Goal: Task Accomplishment & Management: Manage account settings

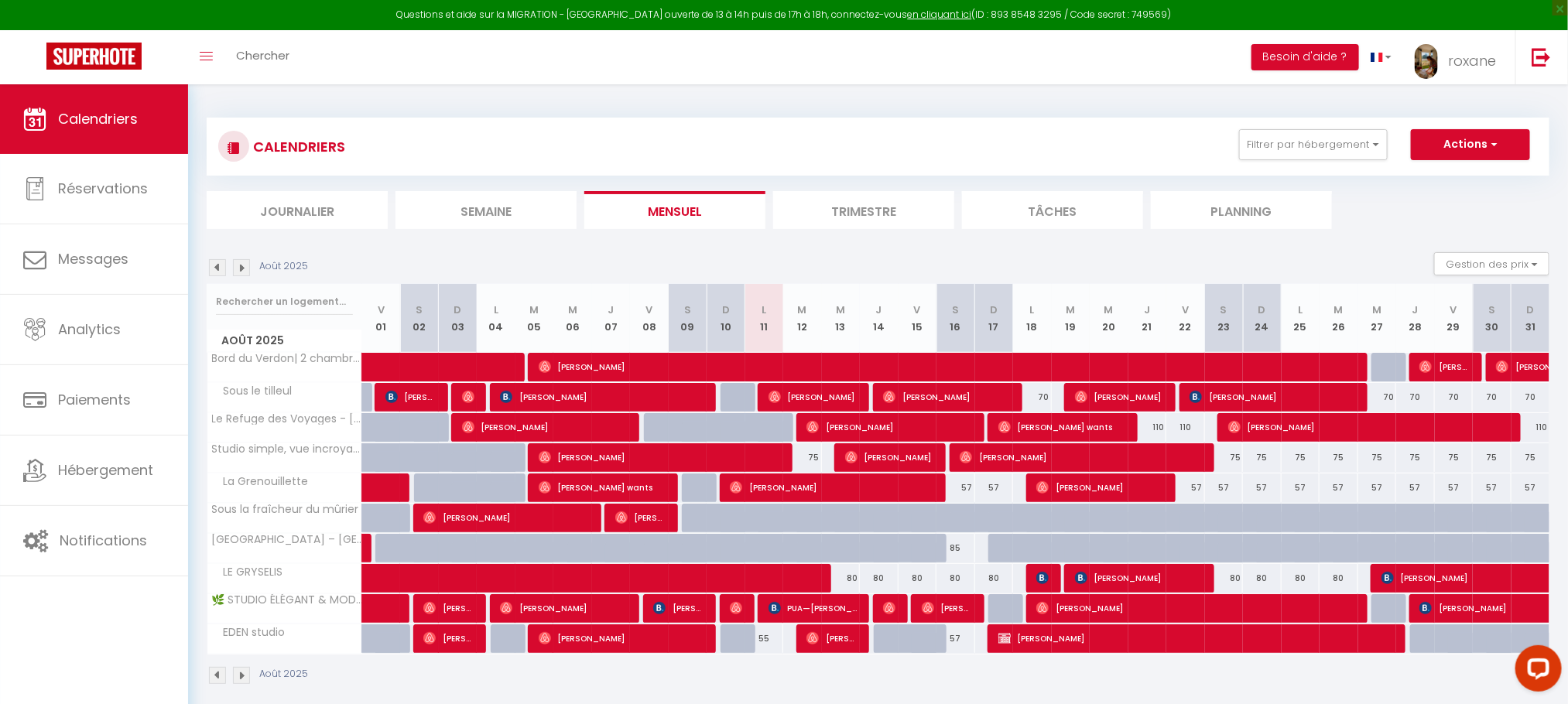
click at [244, 272] on img at bounding box center [241, 267] width 17 height 17
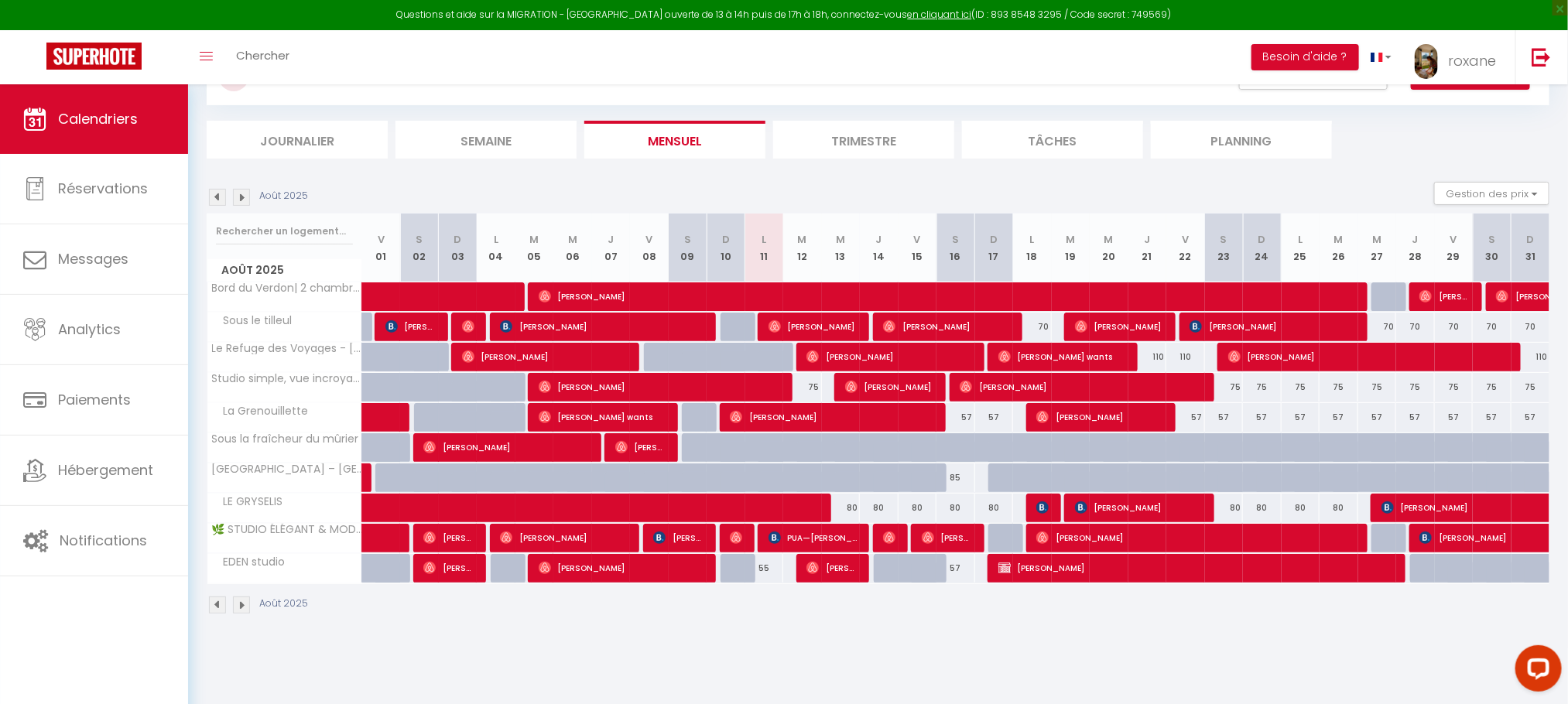
scroll to position [85, 0]
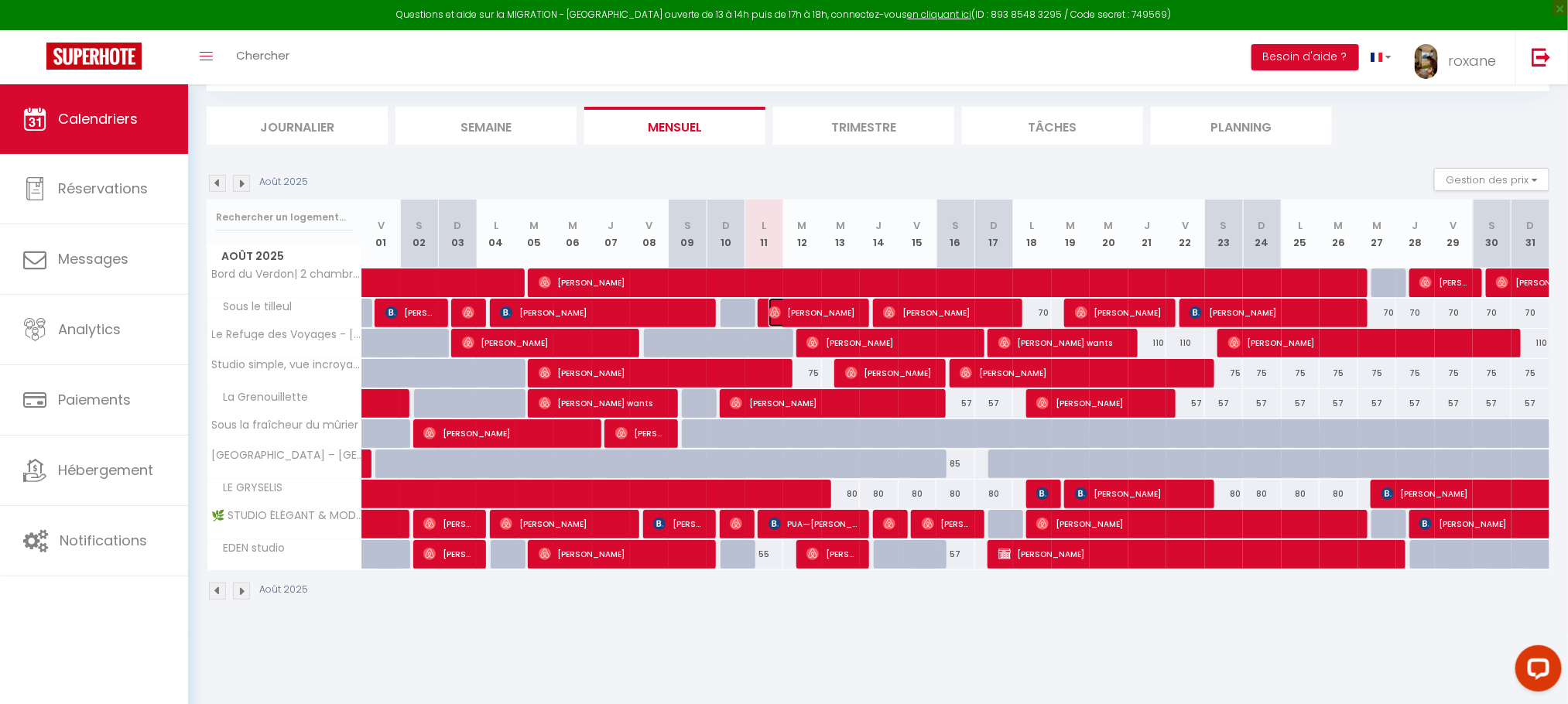
click at [814, 316] on span "[PERSON_NAME]" at bounding box center [814, 312] width 91 height 30
select select "OK"
select select "0"
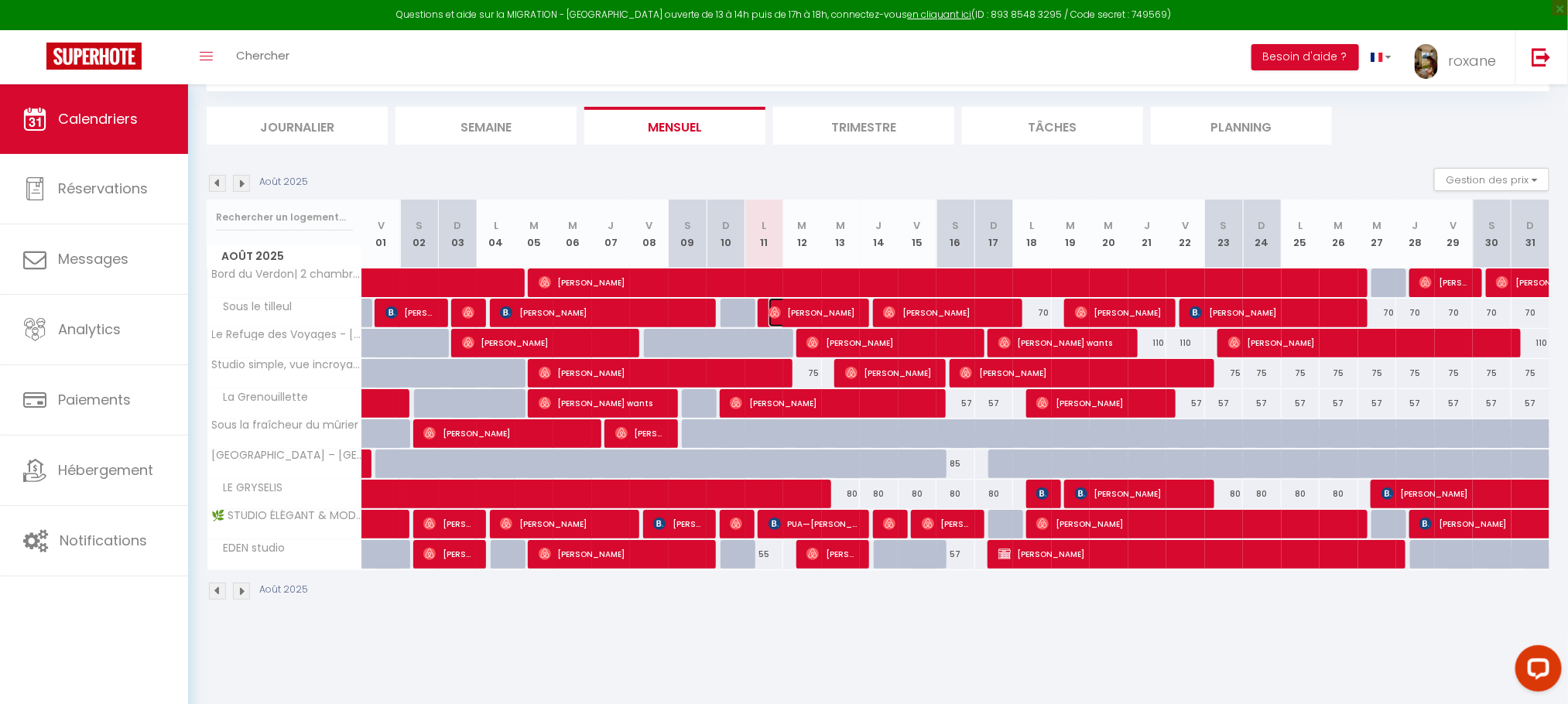
select select "1"
select select
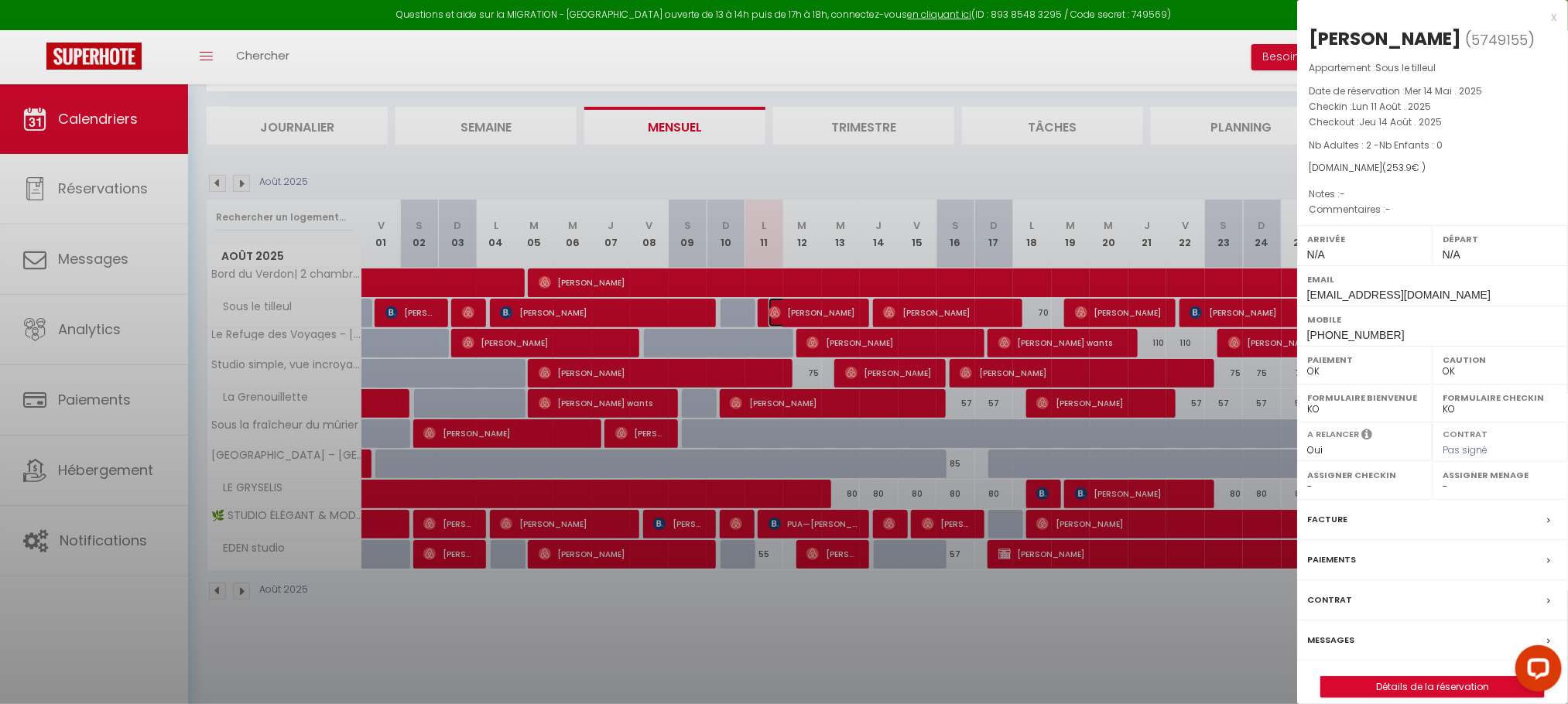
select select "24093"
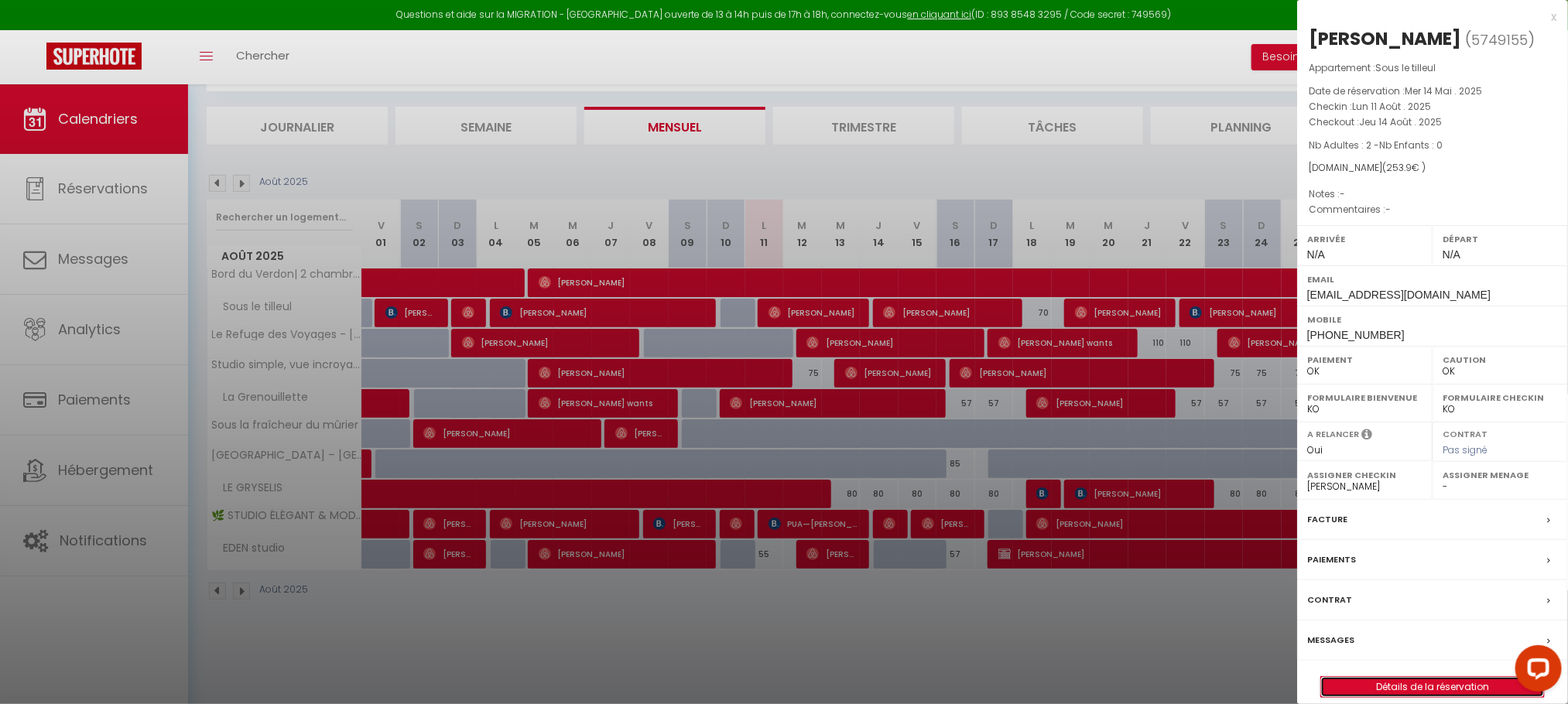
click at [1407, 687] on link "Détails de la réservation" at bounding box center [1432, 687] width 223 height 20
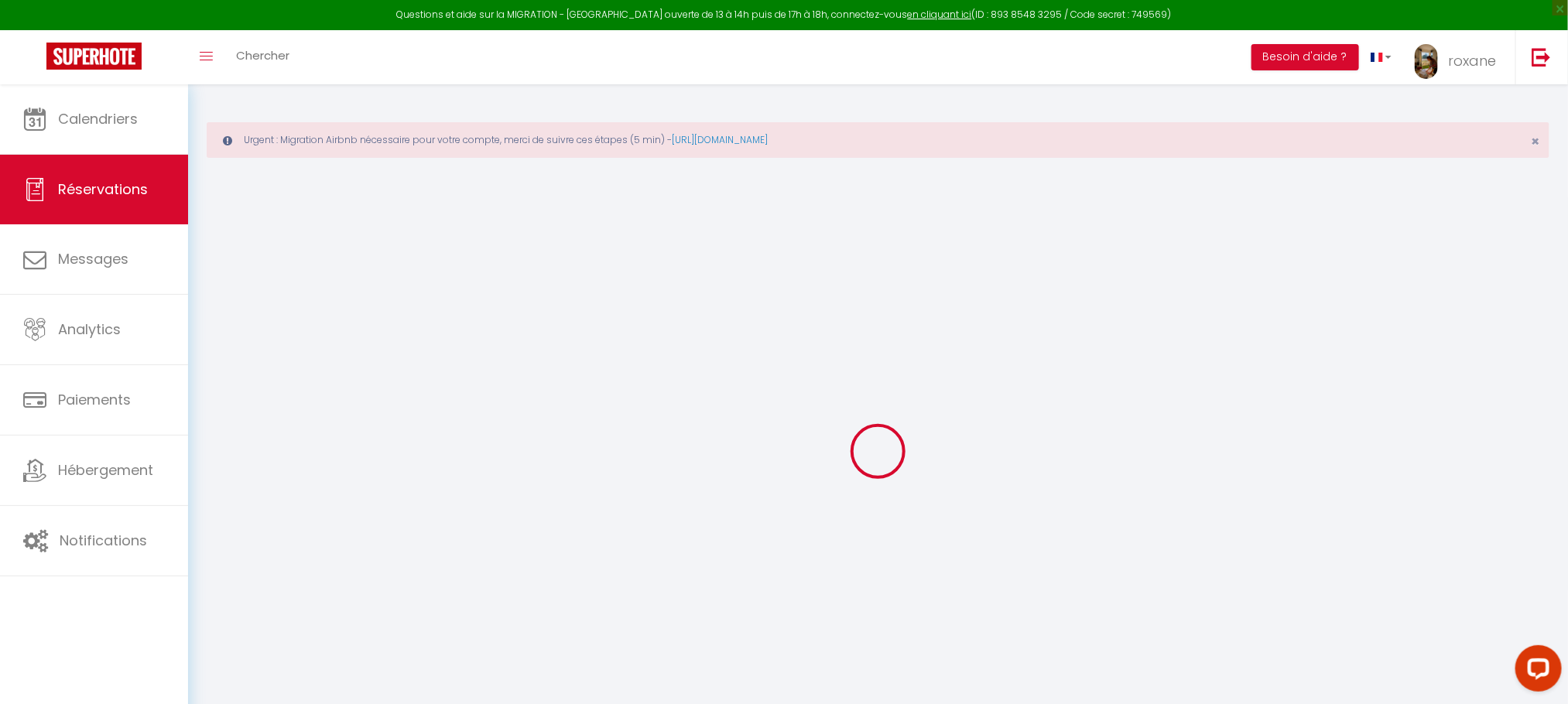
type input "Marine"
type input "Badey"
type input "o4zuuktjab6wgzm7hshtdjr4ke7c@reply.superhote.com"
type input "+33626202601"
select select "FR"
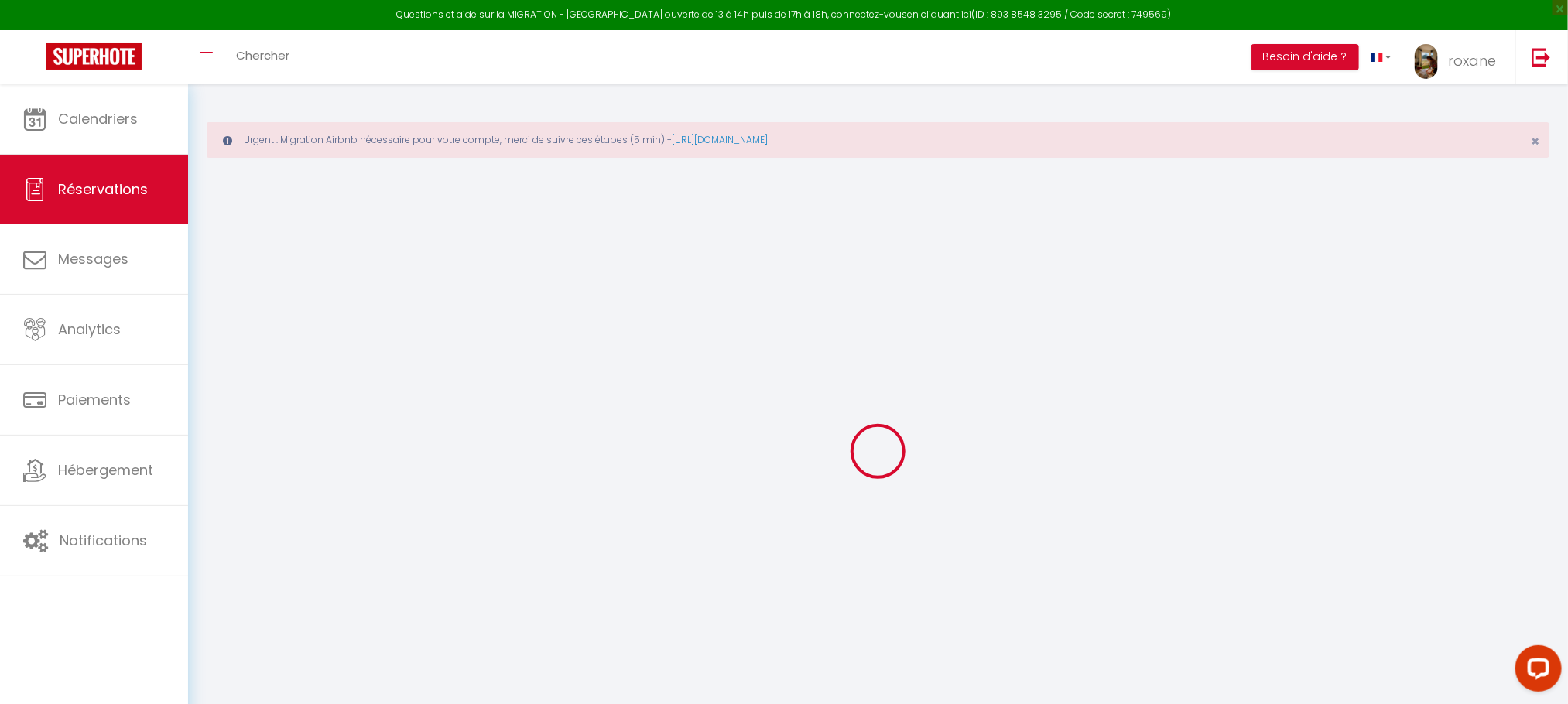
type input "8.78"
select select "60662"
select select "1"
select select
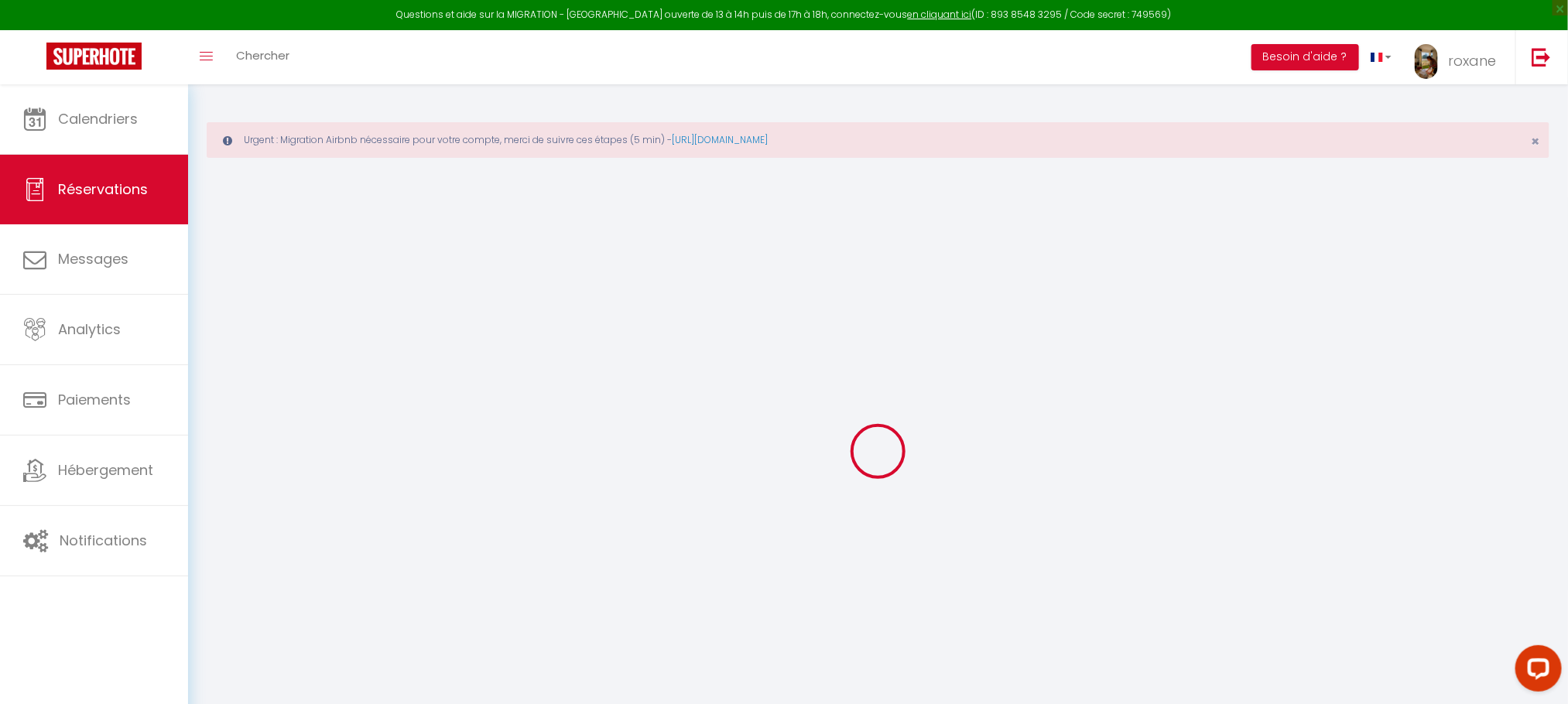
type input "2"
select select "12"
select select
type input "219"
checkbox input "false"
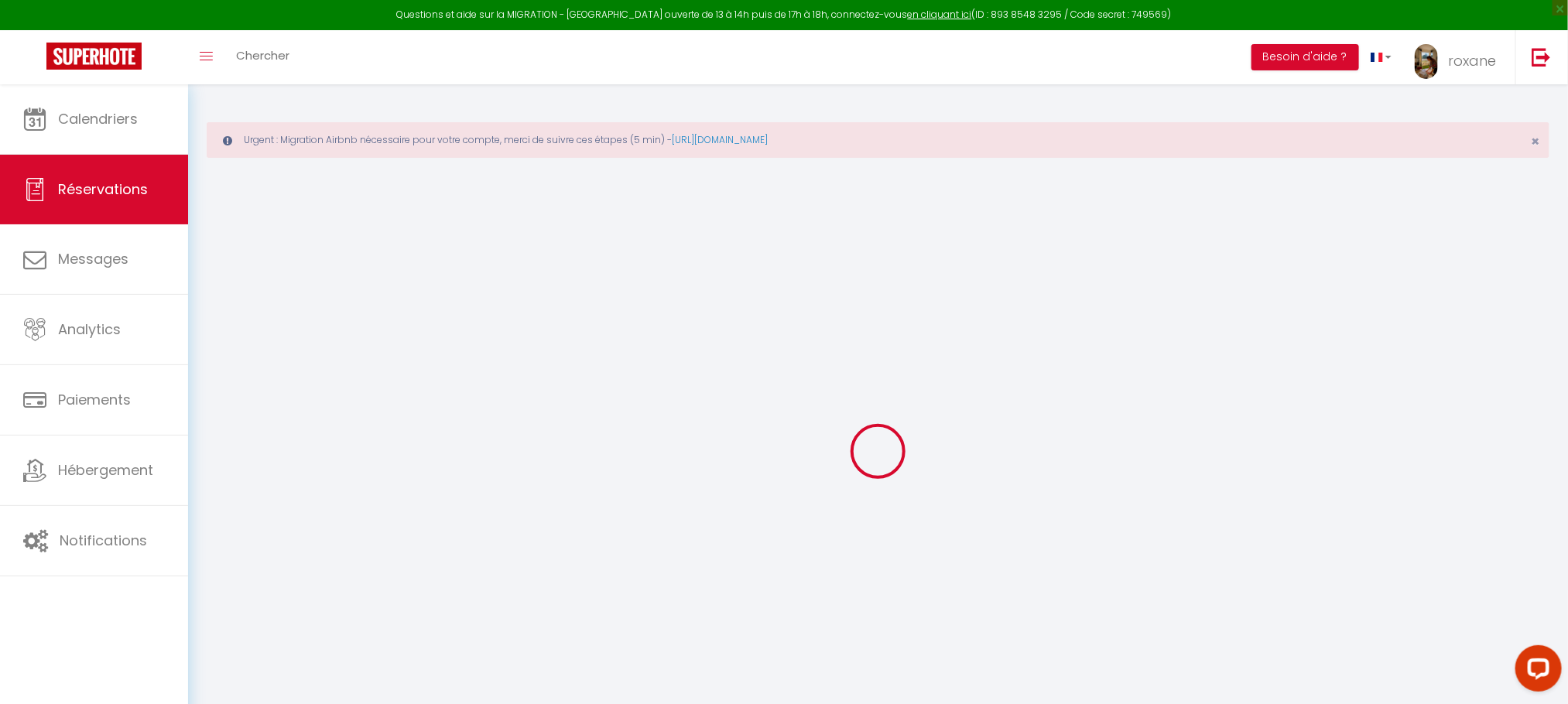
type input "0"
select select "1"
type input "25"
type input "0"
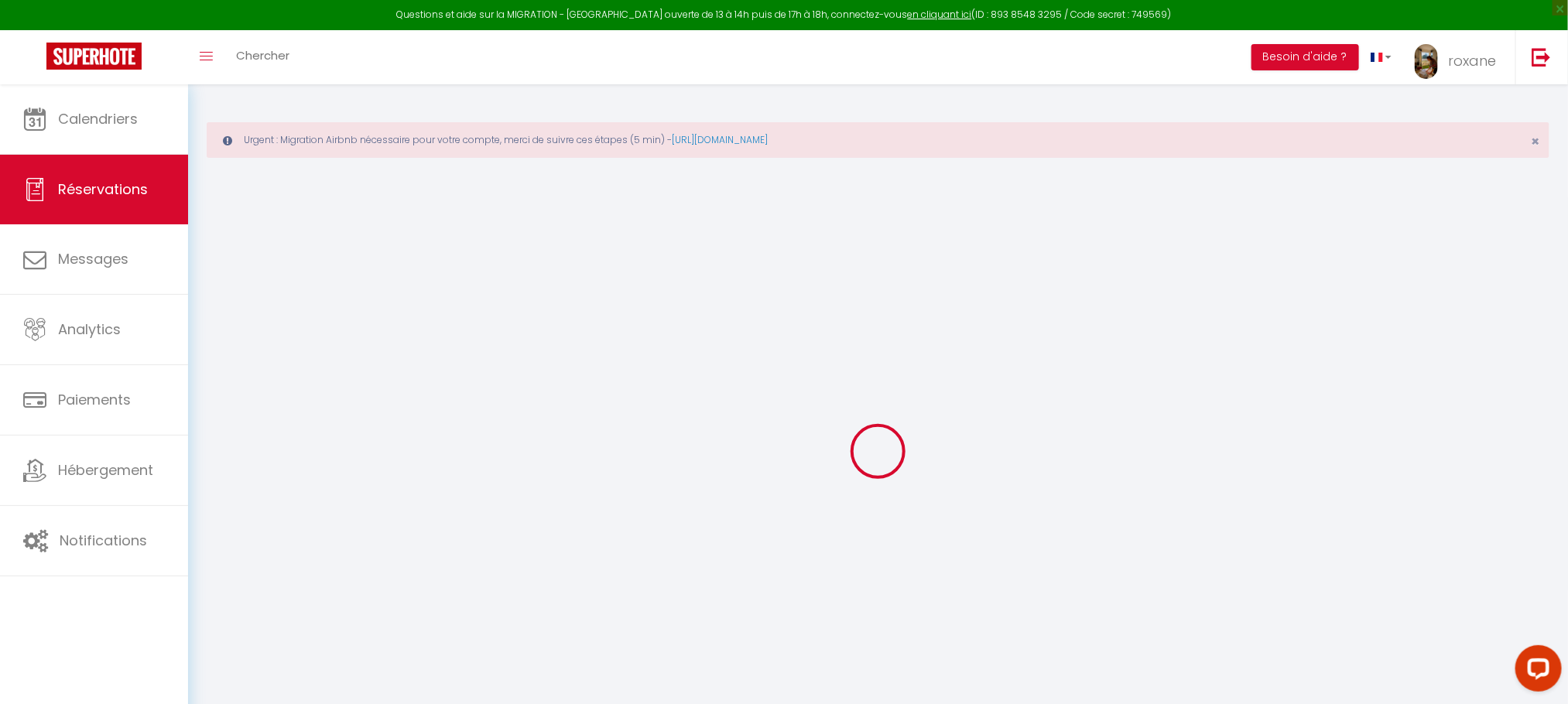
select select
select select "15"
checkbox input "false"
select select
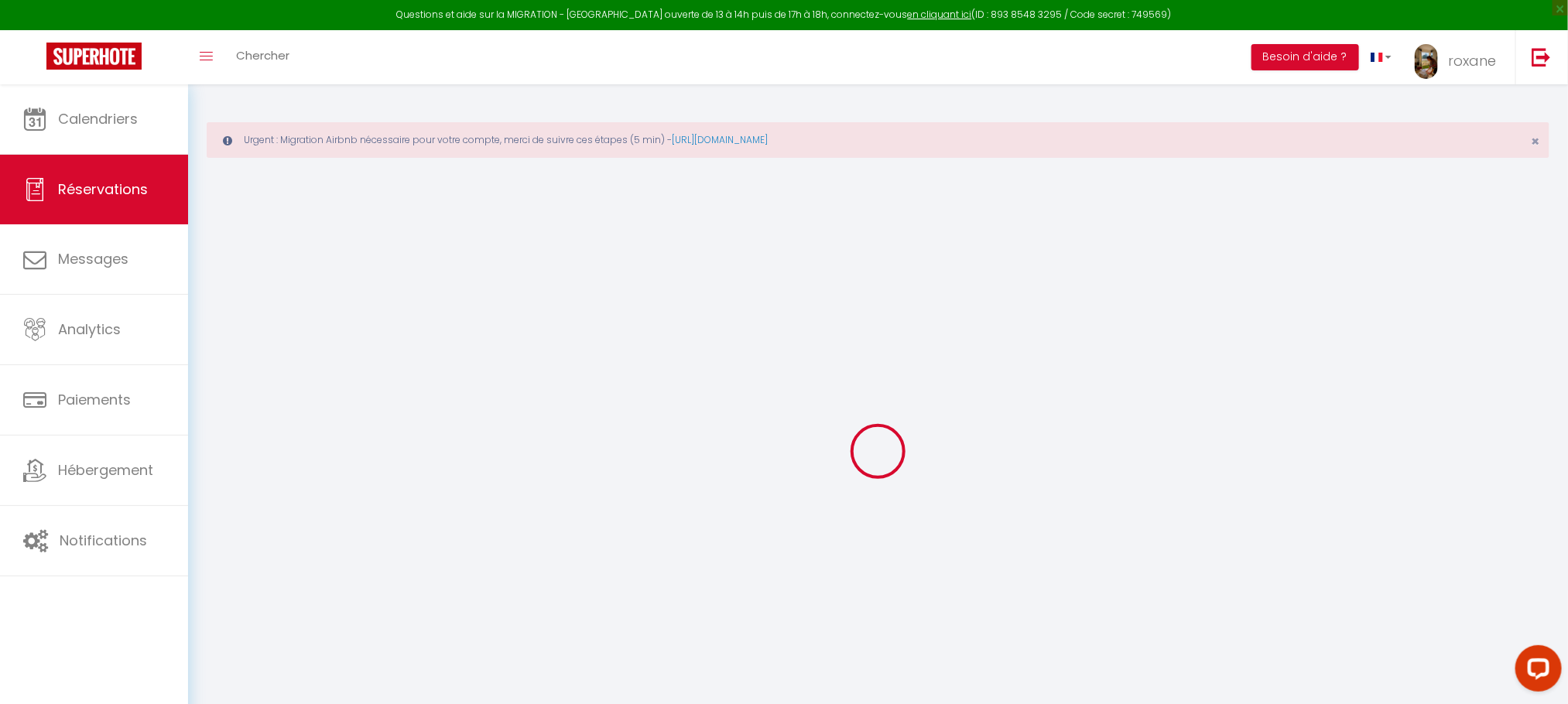
select select
checkbox input "false"
select select
checkbox input "false"
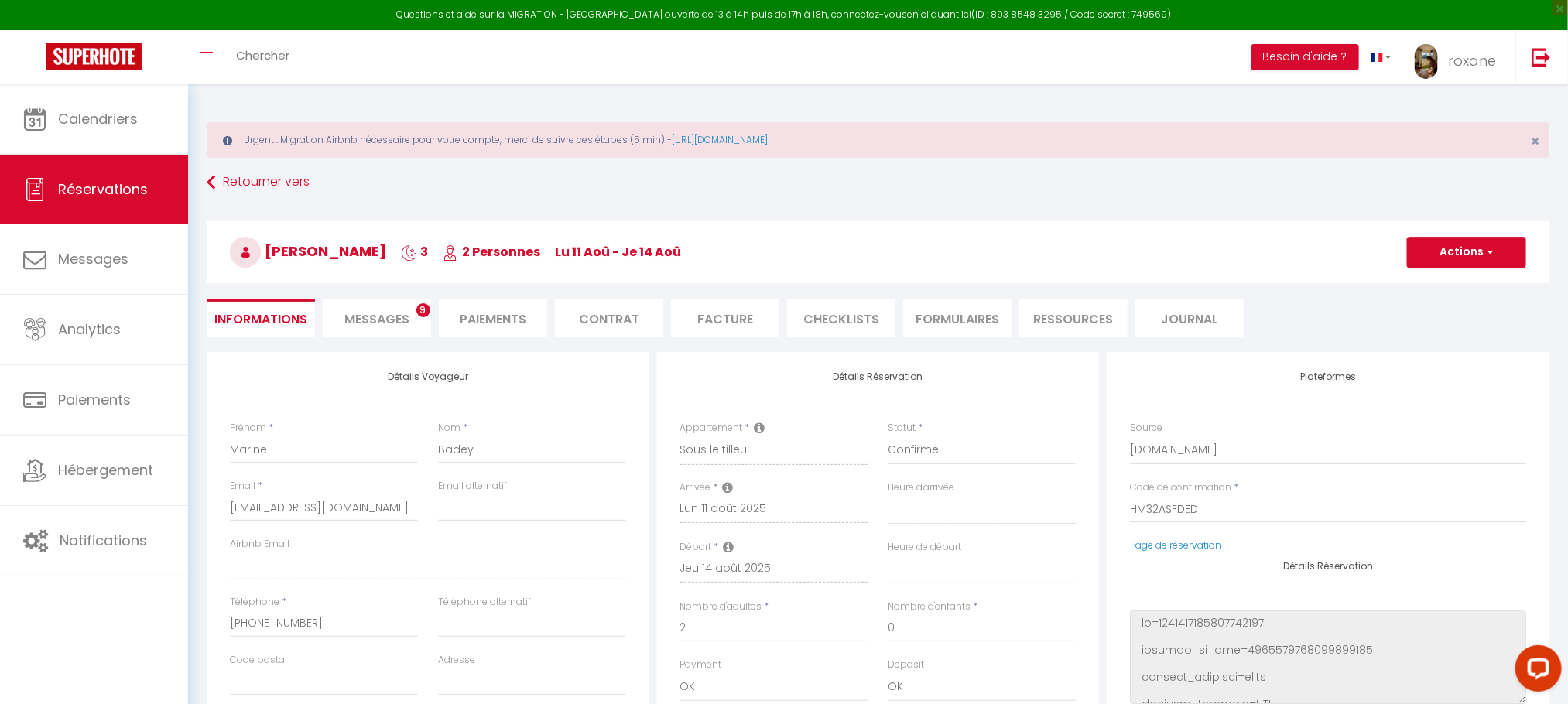
type input "25"
type input "9.9"
select select
checkbox input "false"
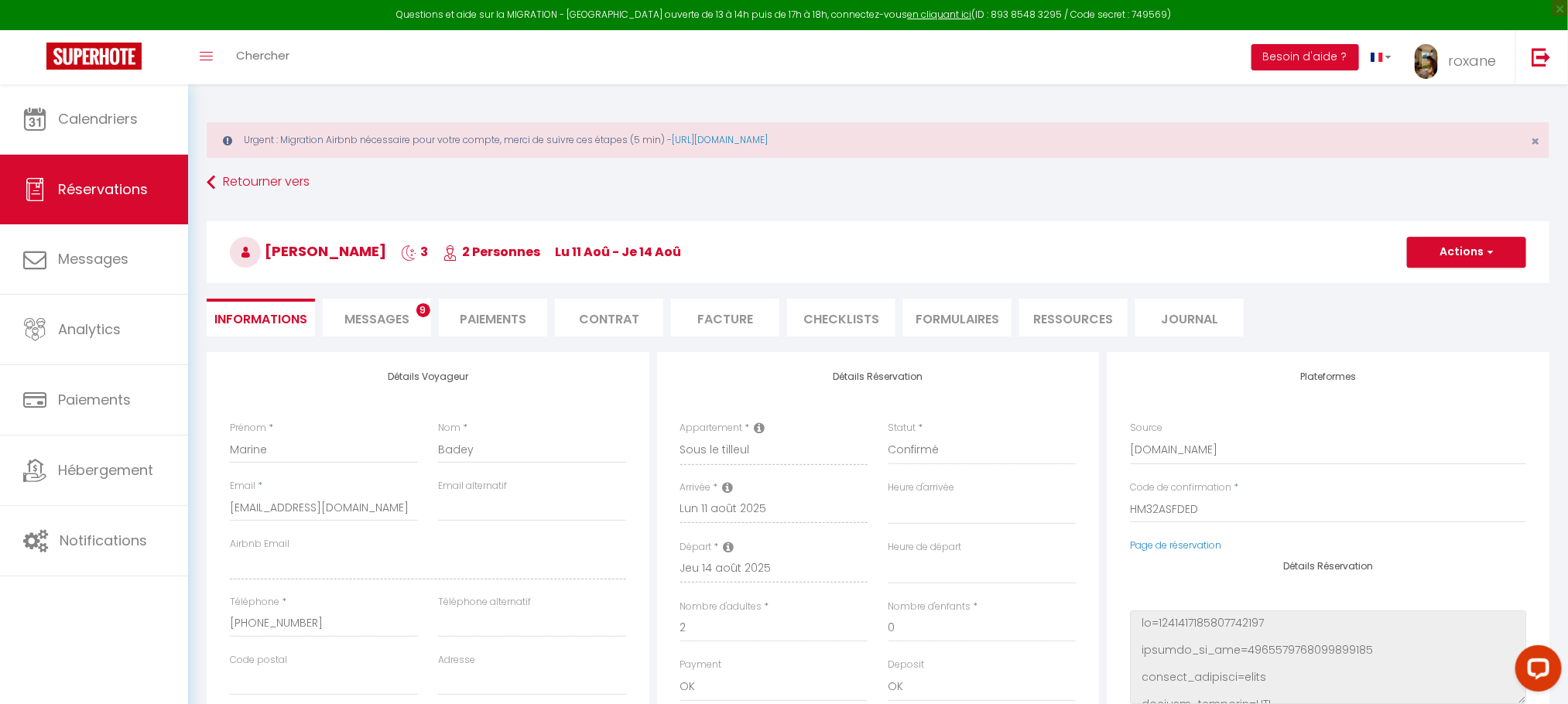
select select
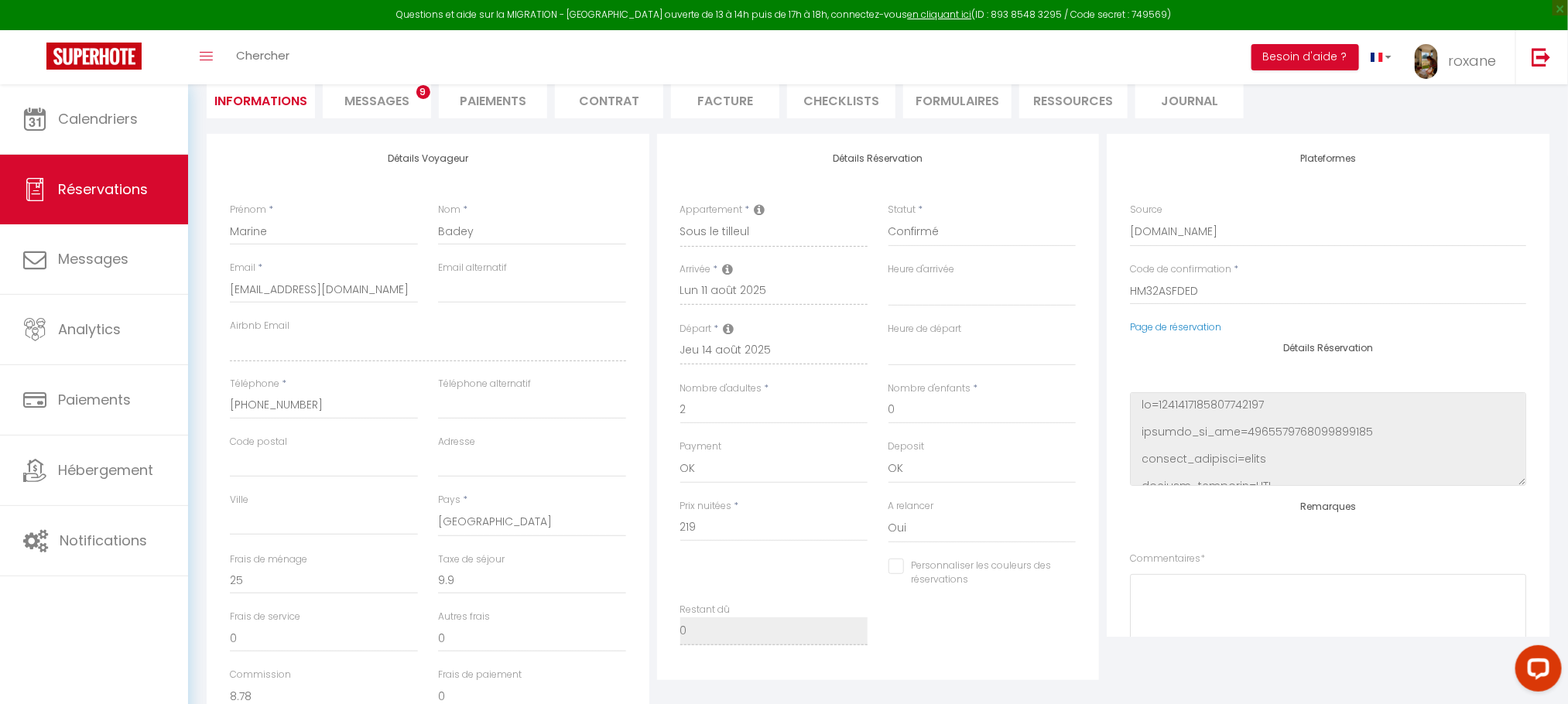
scroll to position [91, 0]
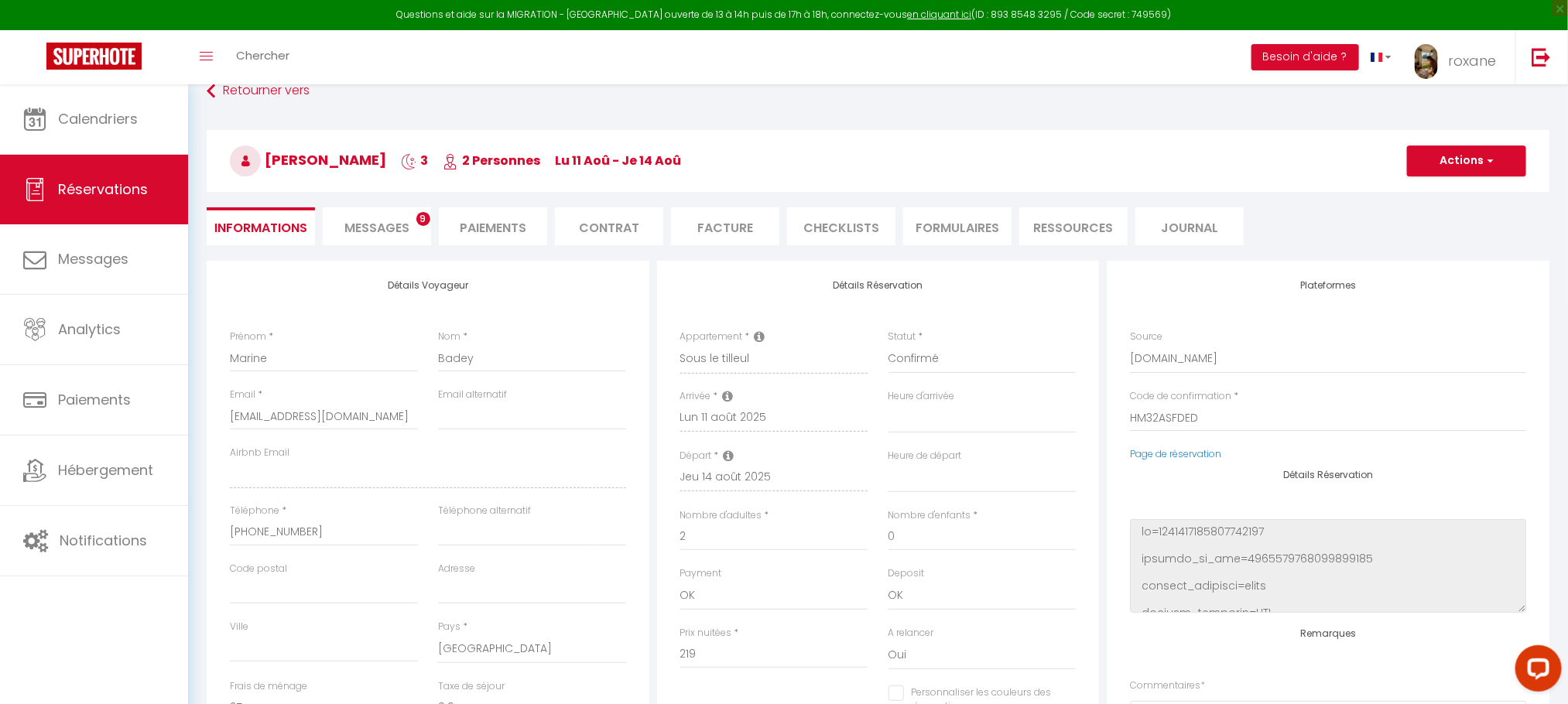
click at [393, 233] on span "Messages" at bounding box center [377, 228] width 65 height 18
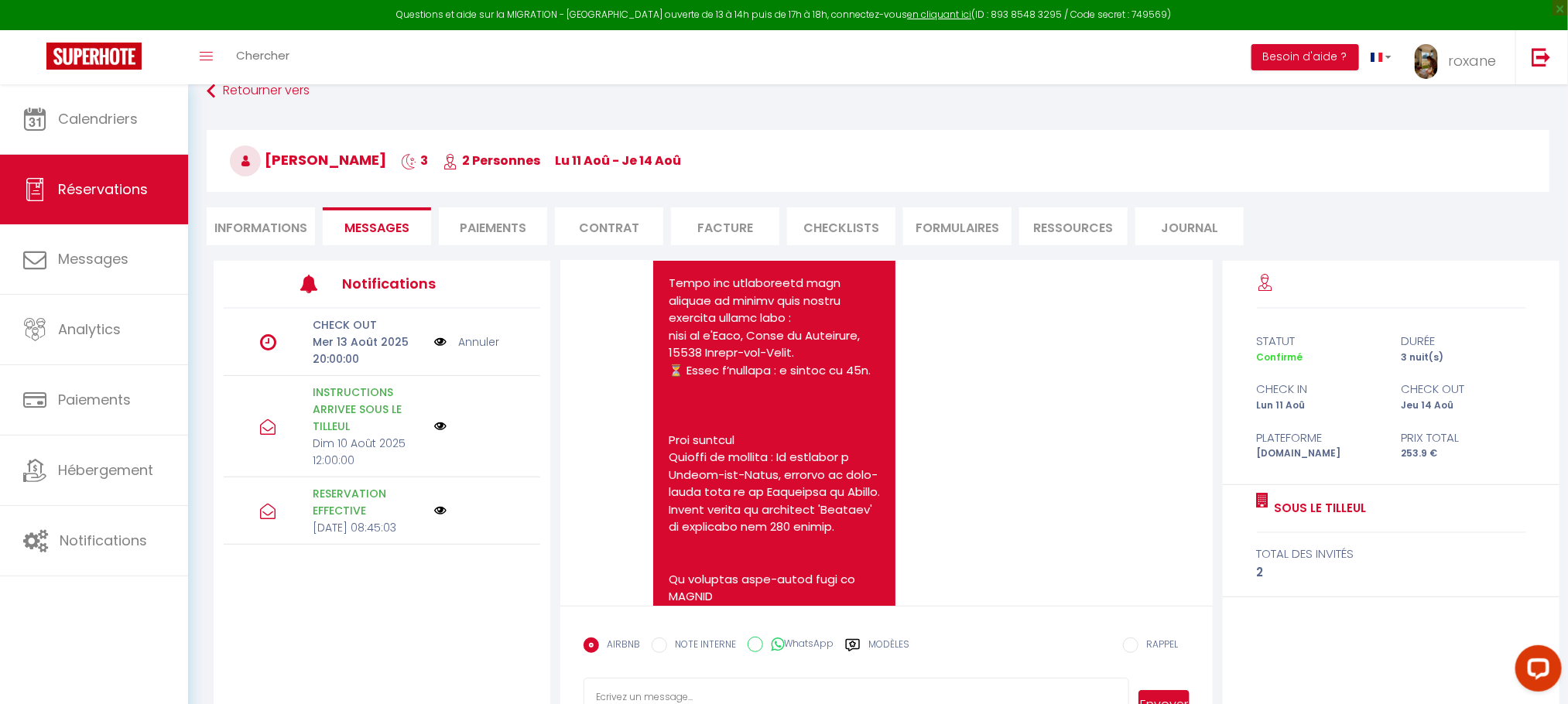
scroll to position [5092, 0]
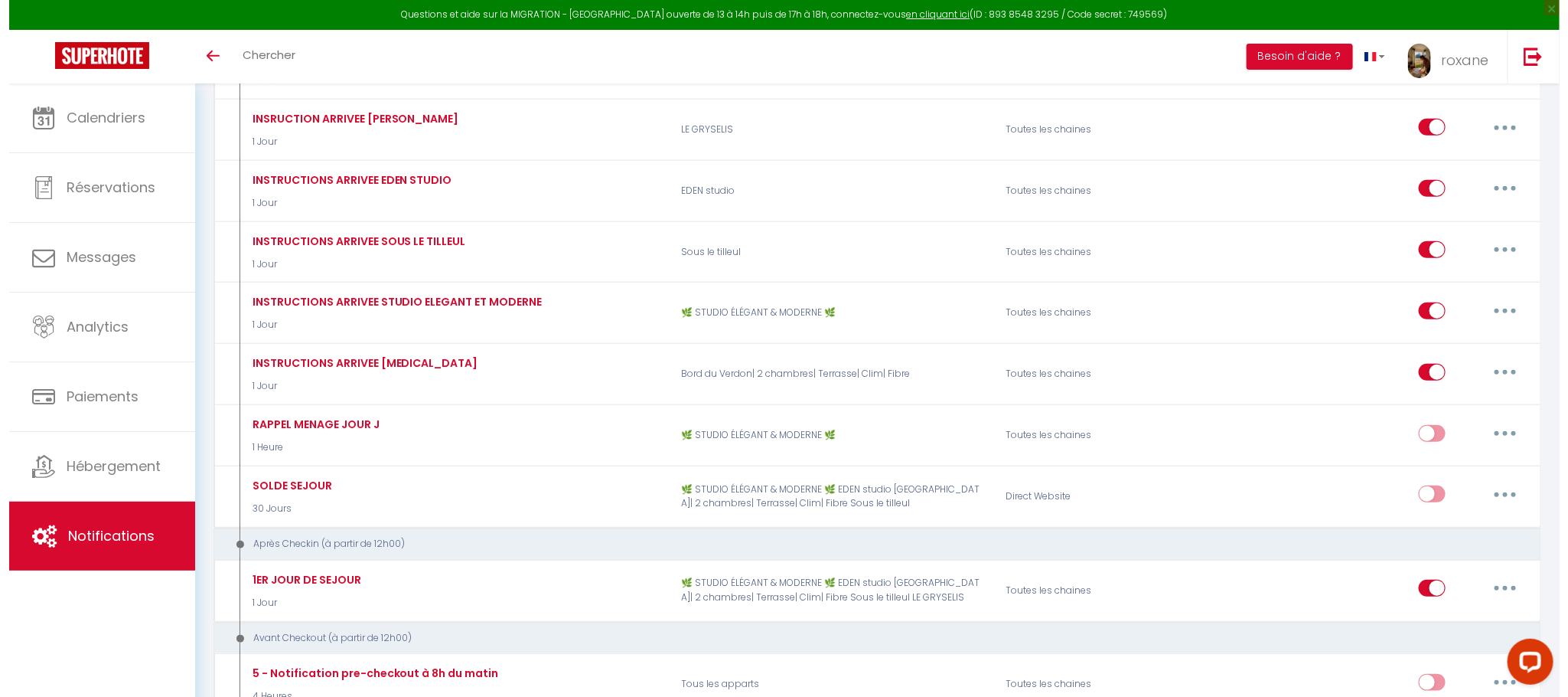
scroll to position [521, 0]
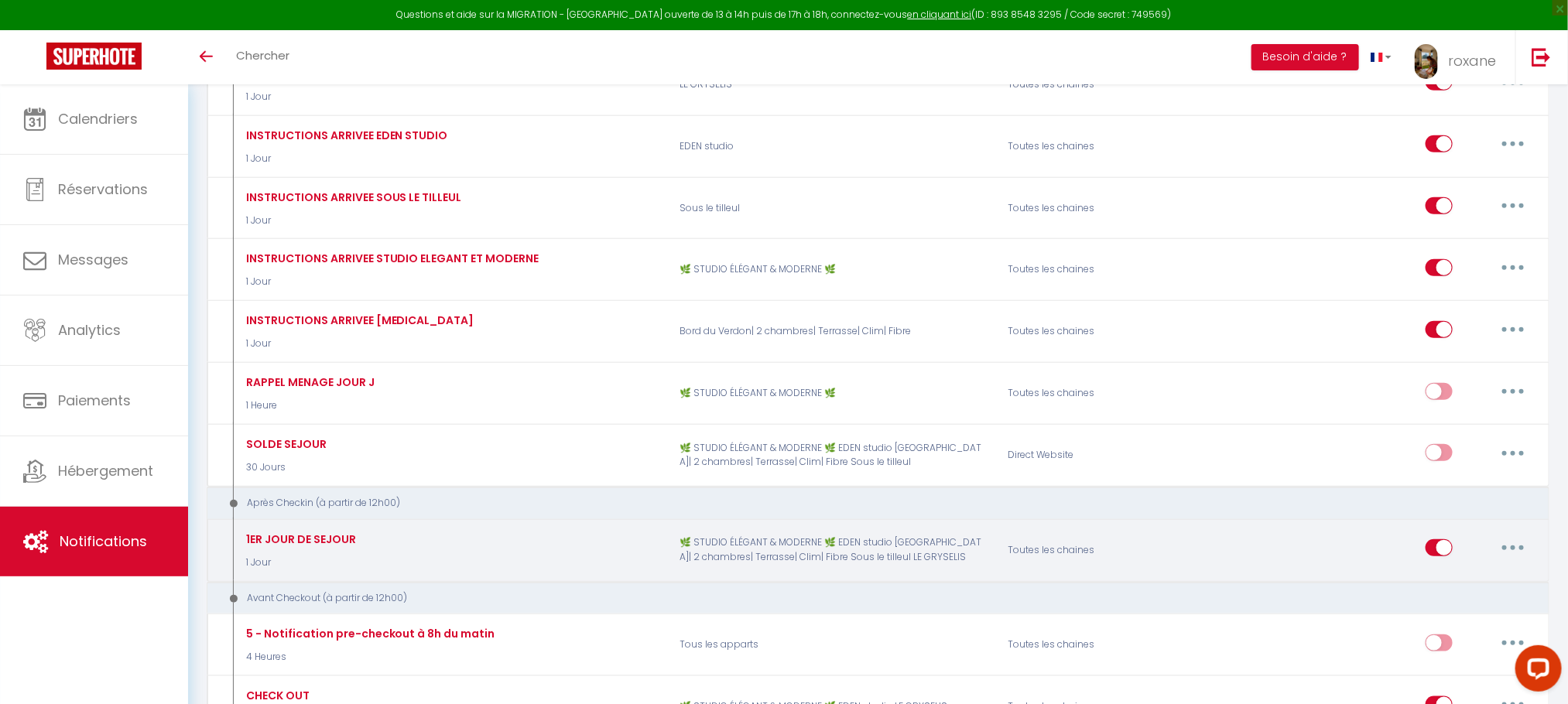
click at [1526, 560] on button "button" at bounding box center [1512, 547] width 43 height 25
click at [1479, 597] on link "Editer" at bounding box center [1472, 583] width 114 height 26
type input "1ER JOUR DE SEJOUR"
checkbox input "true"
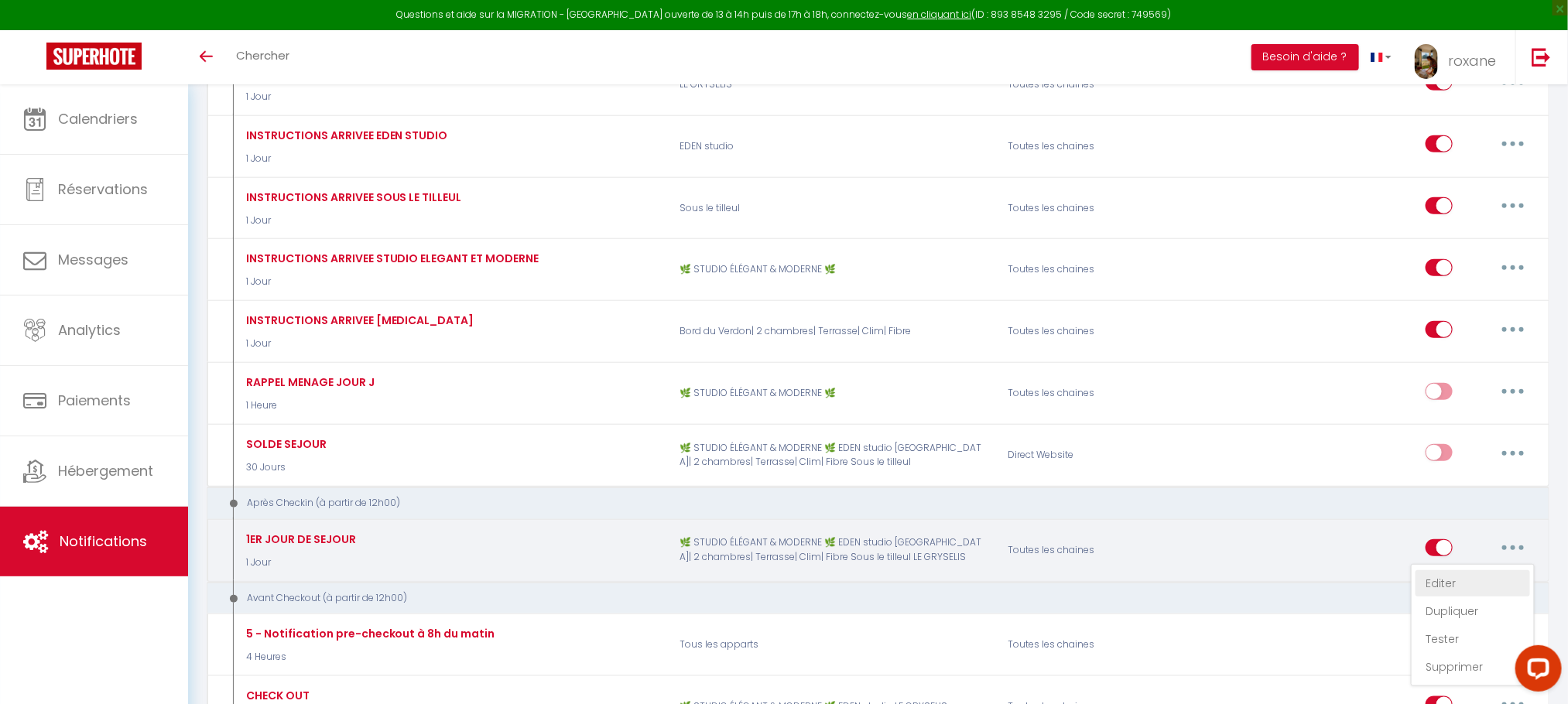
checkbox input "true"
checkbox input "false"
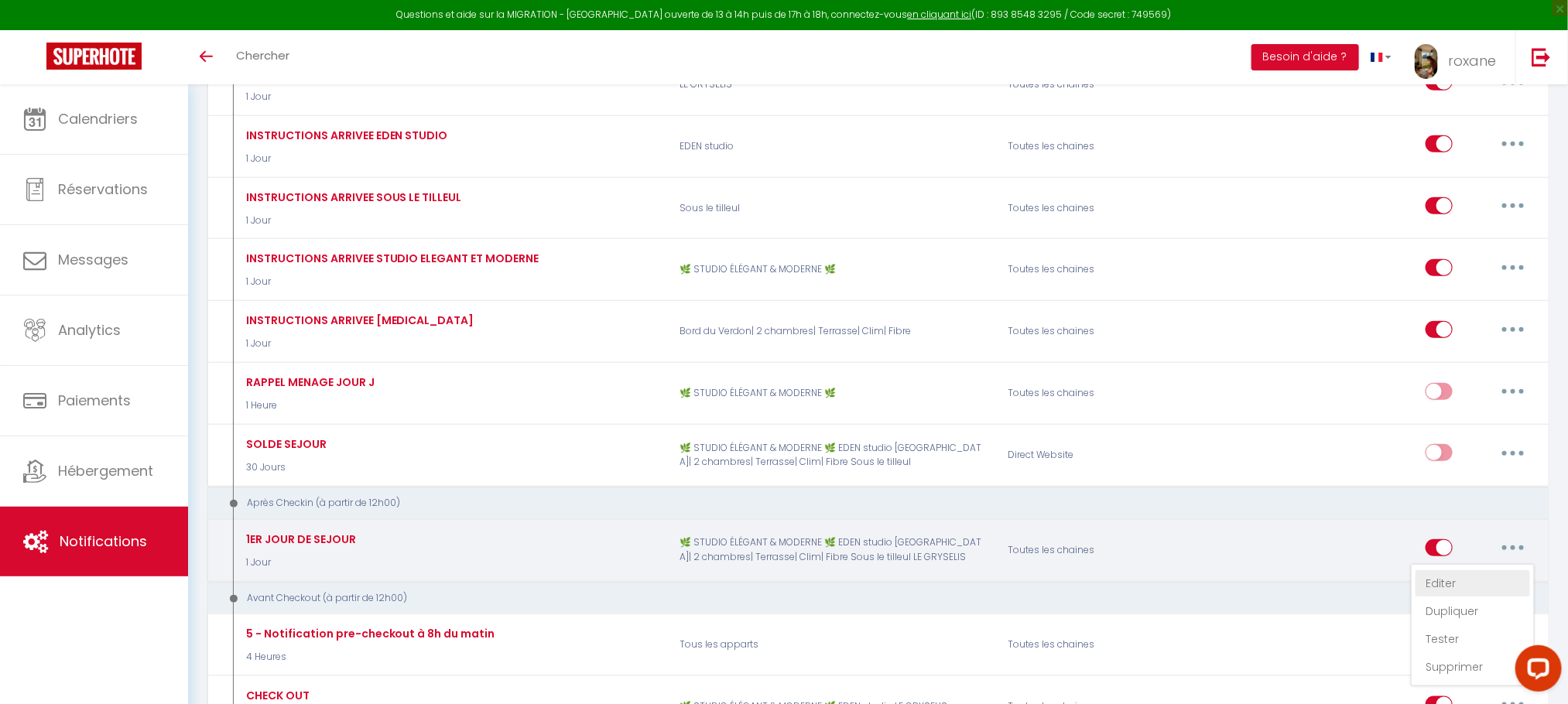
checkbox input "false"
select select "3"
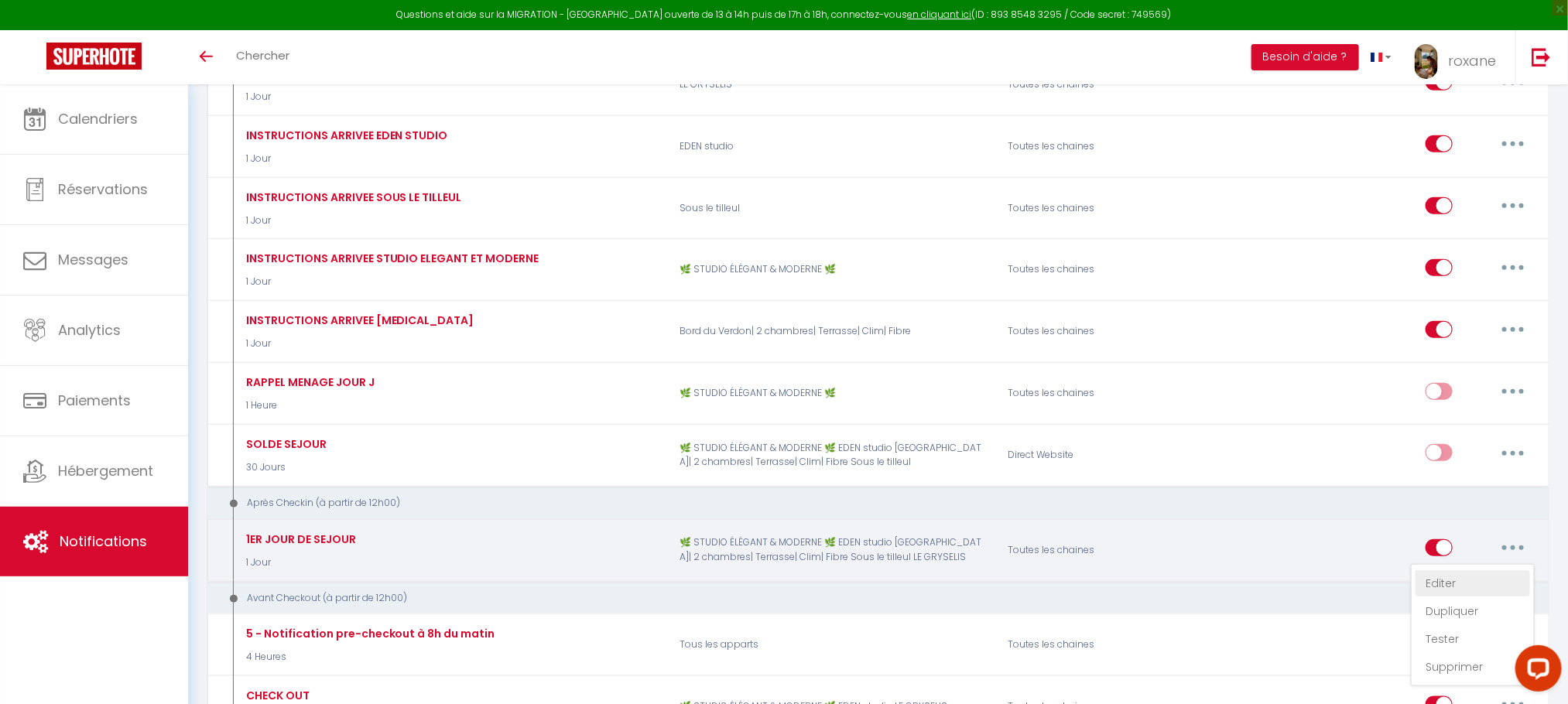
select select "1 Jour"
select select
checkbox input "true"
checkbox input "false"
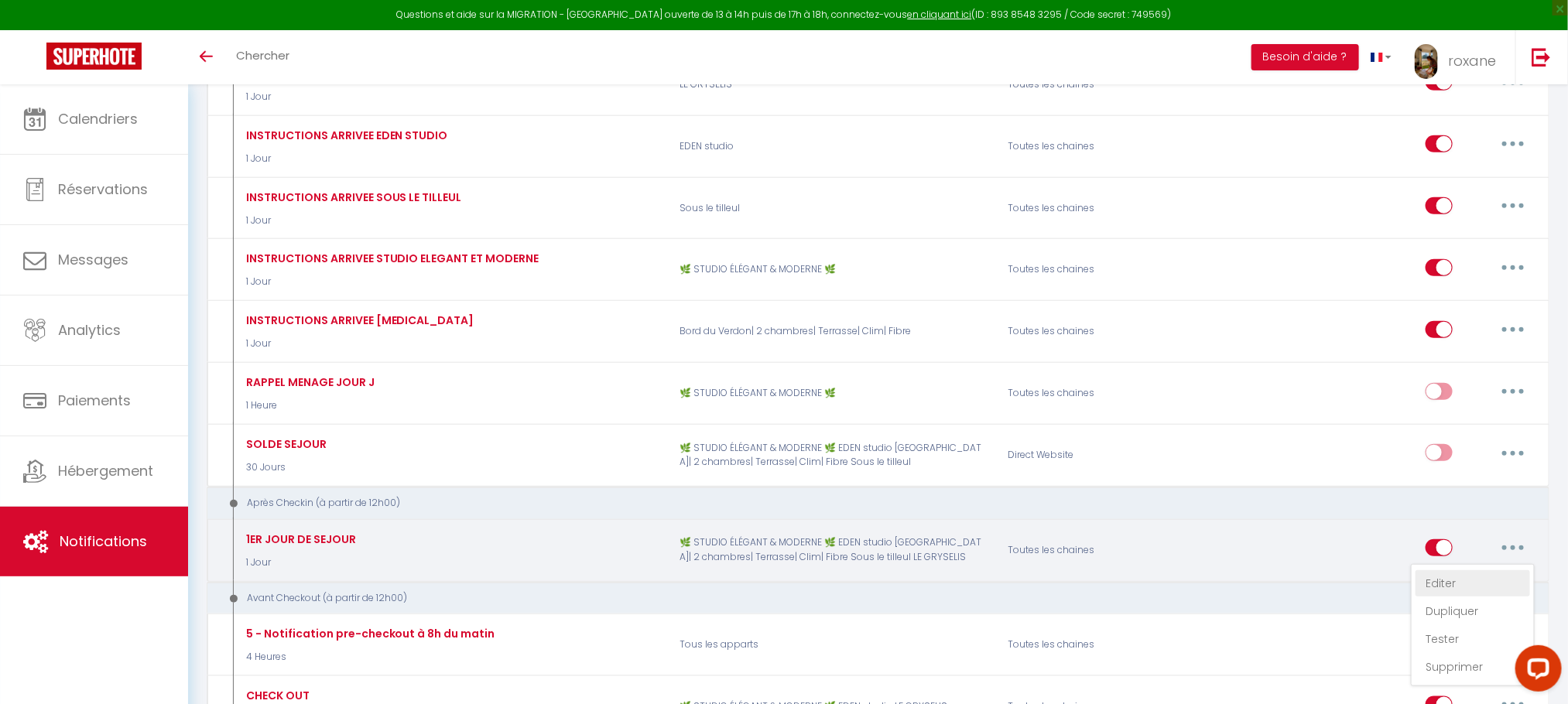
radio input "true"
type input "1ER JOUR"
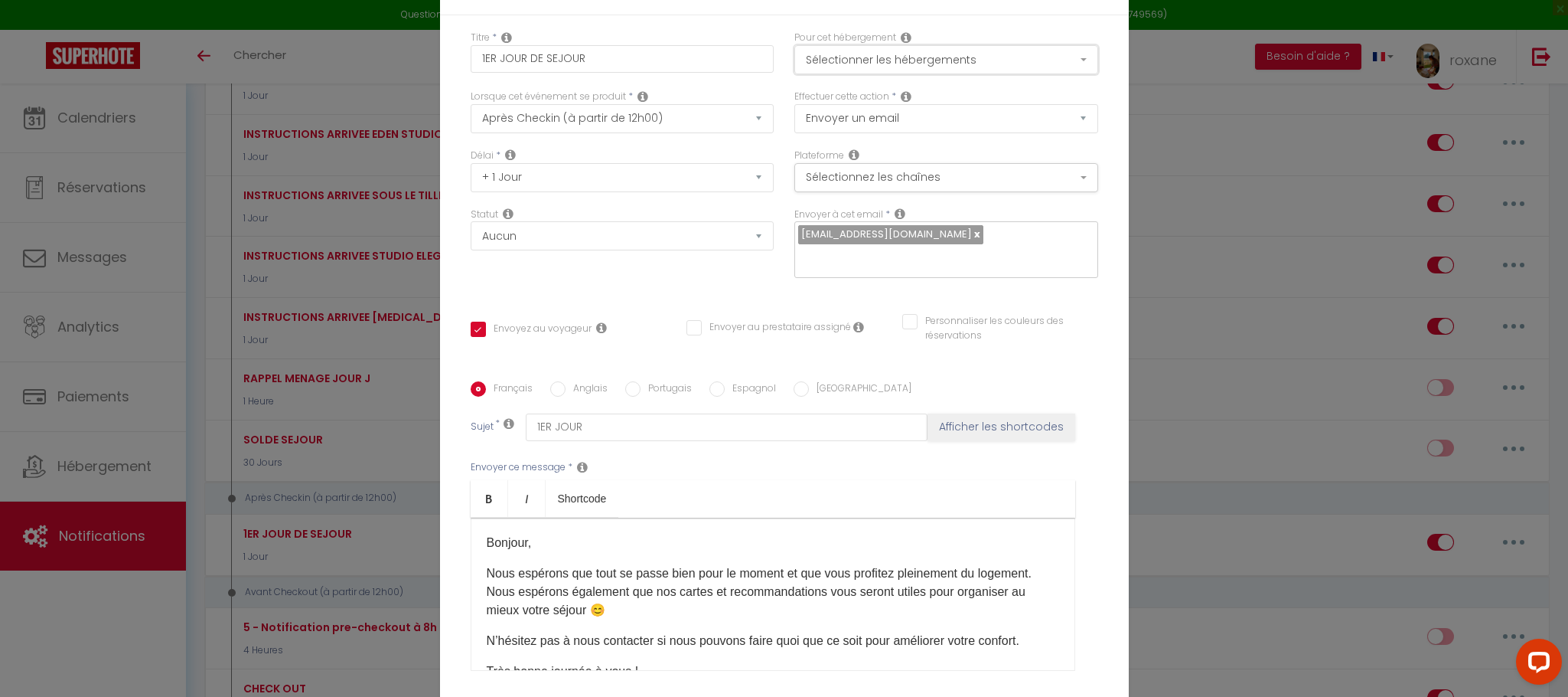
click at [1062, 59] on button "Sélectionner les hébergements" at bounding box center [946, 59] width 304 height 29
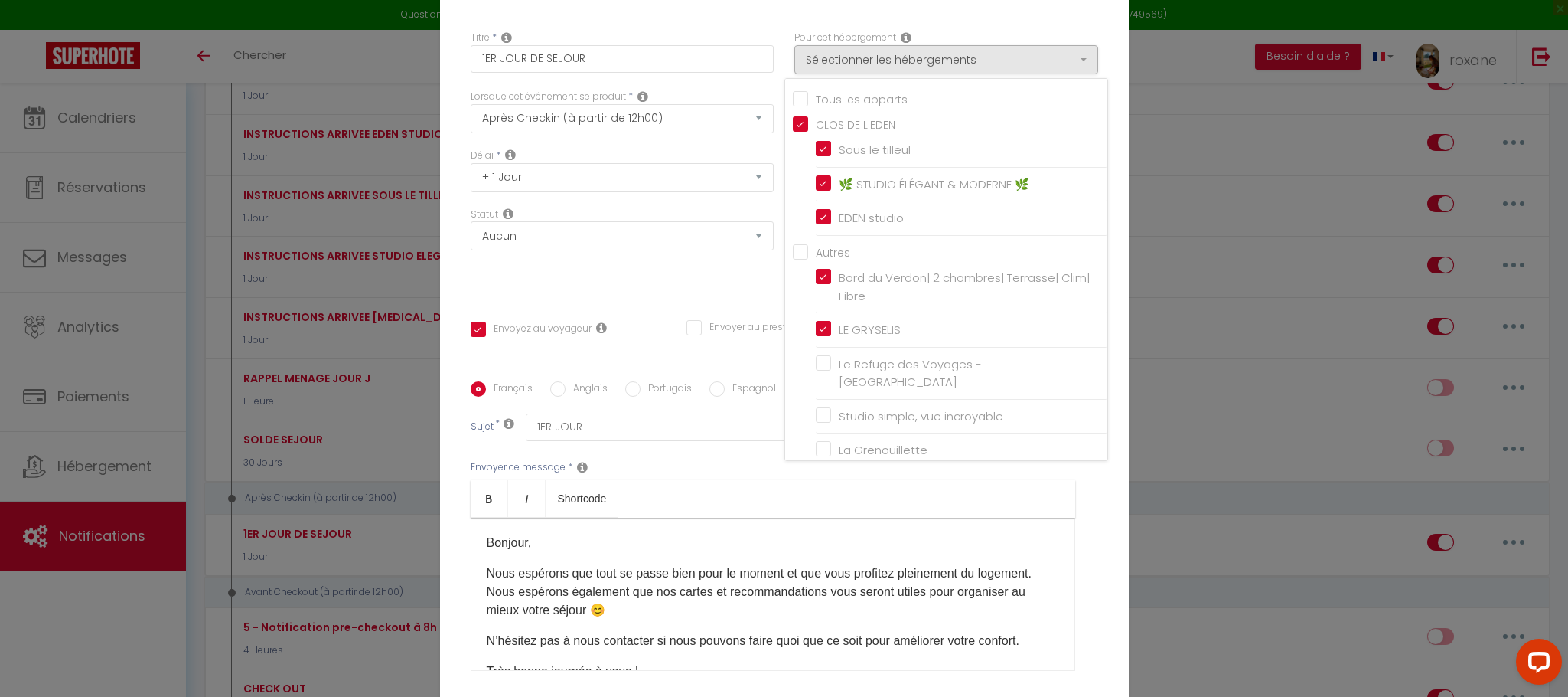
click at [1093, 642] on div "Titre * 1ER JOUR DE SEJOUR Pour cet hébergement Sélectionner les hébergements T…" at bounding box center [784, 381] width 689 height 733
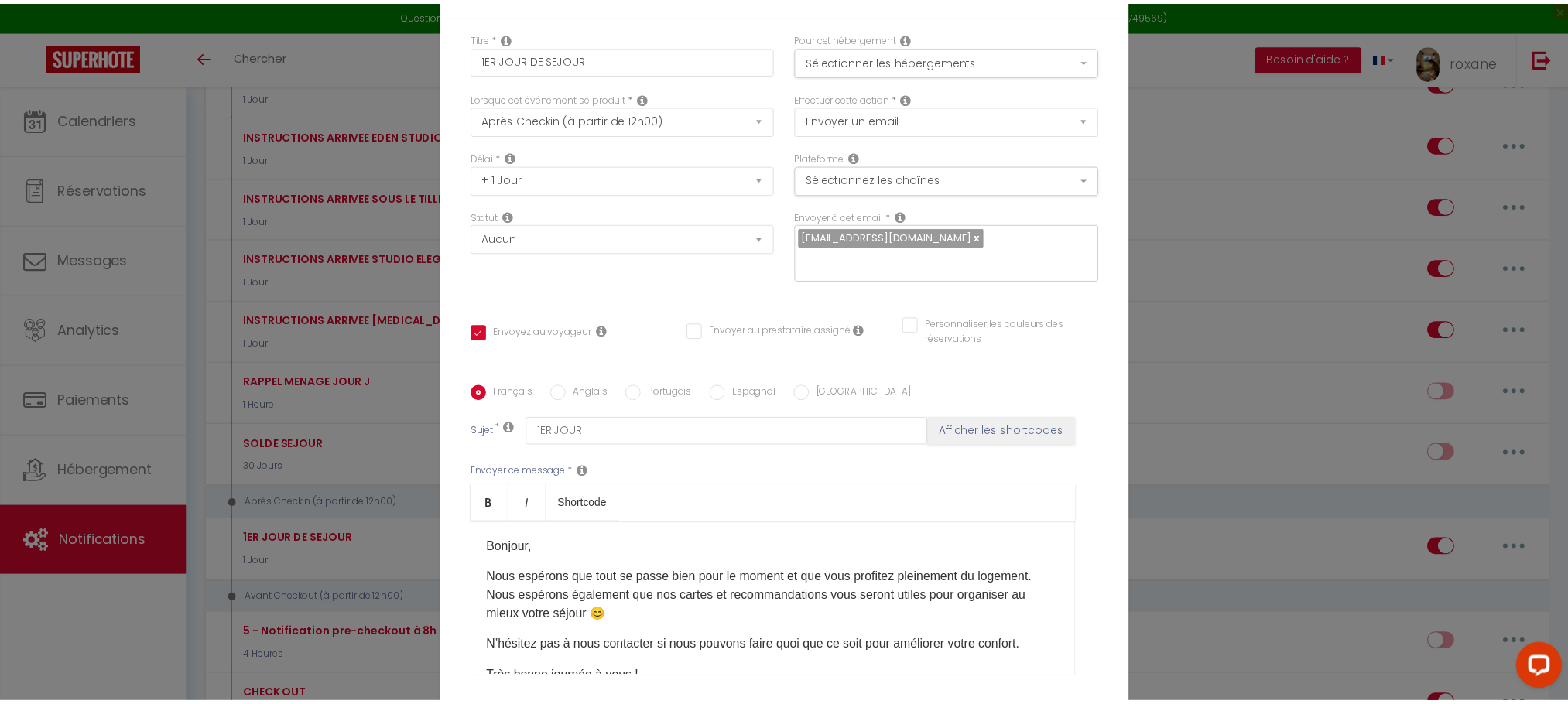
scroll to position [128, 0]
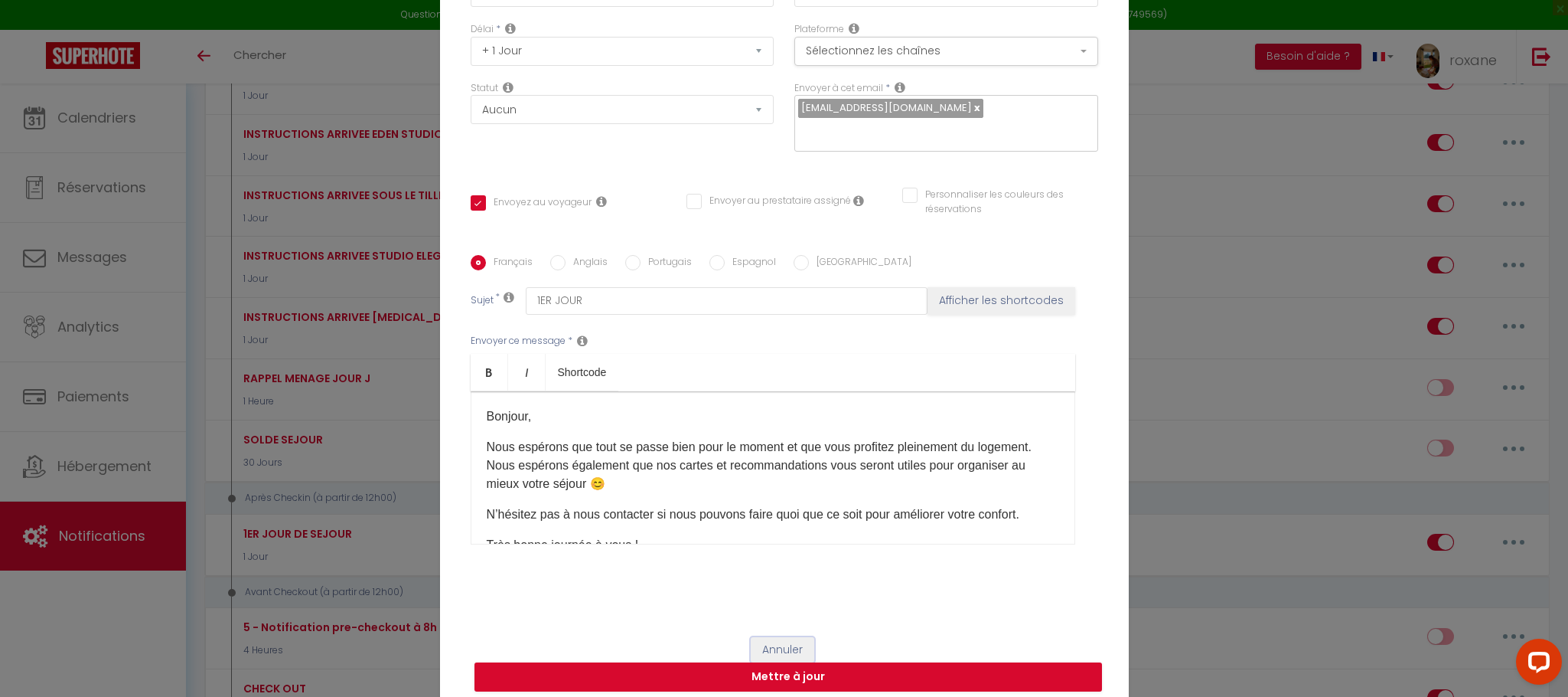
click at [780, 637] on button "Annuler" at bounding box center [783, 649] width 64 height 26
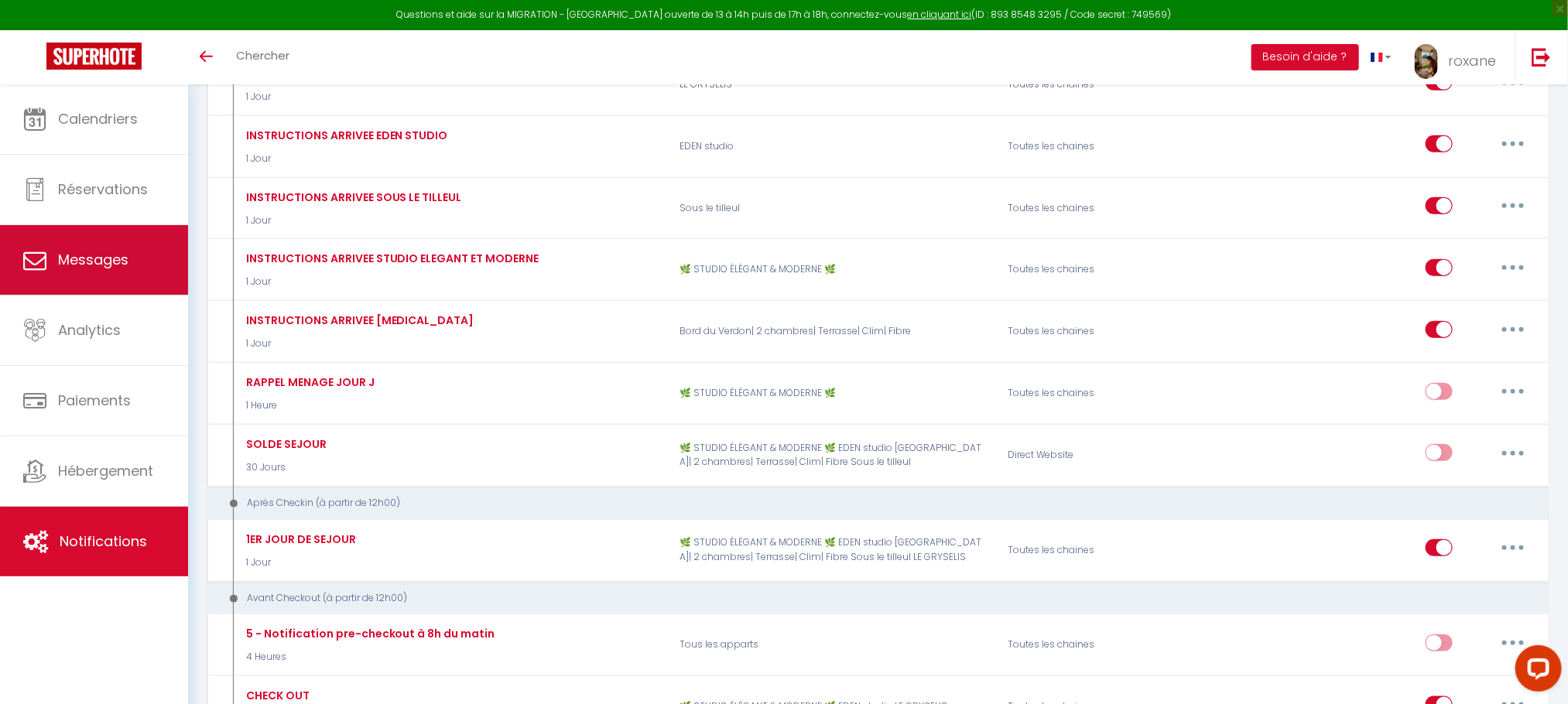
click at [68, 265] on span "Messages" at bounding box center [93, 259] width 70 height 19
select select "message"
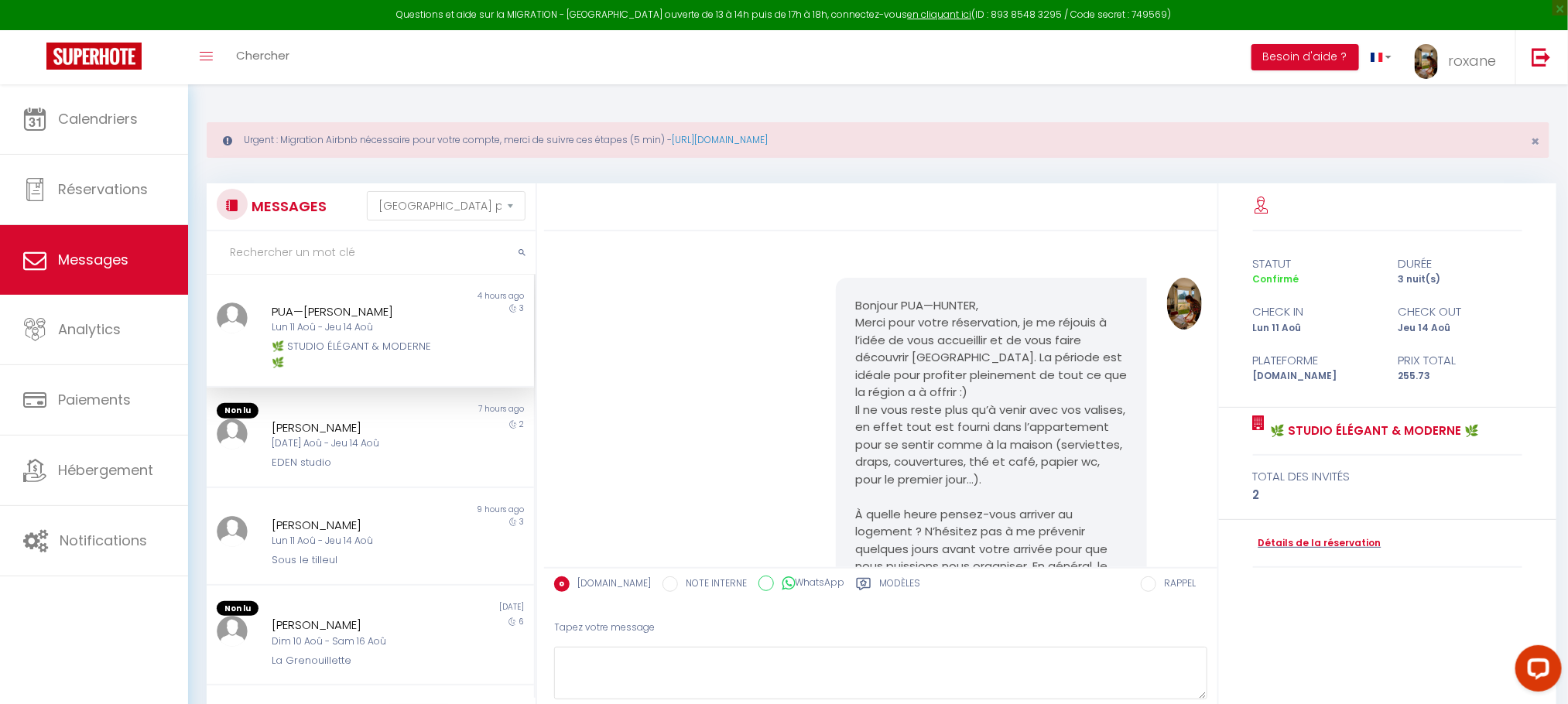
scroll to position [3139, 0]
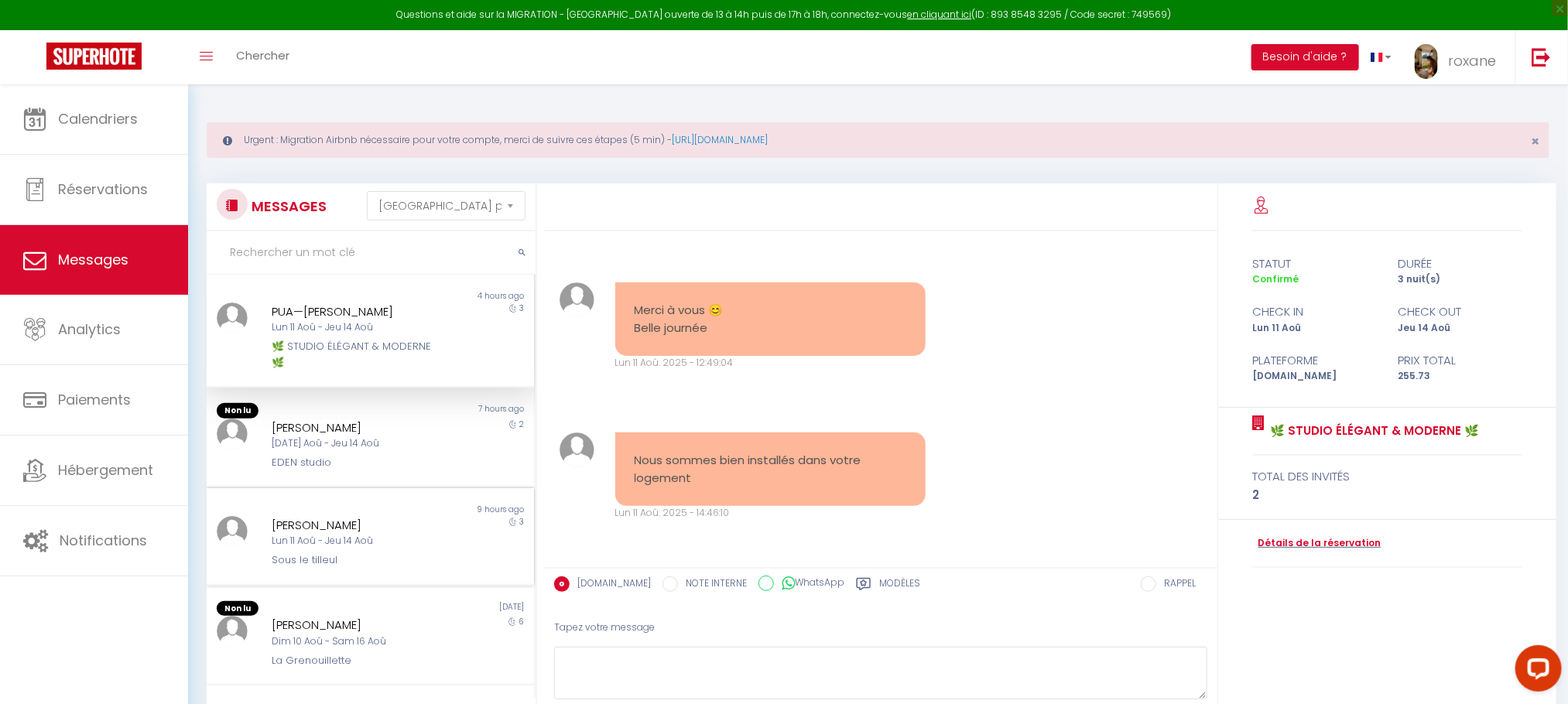
click at [371, 511] on div "9 hours ago" at bounding box center [453, 509] width 164 height 13
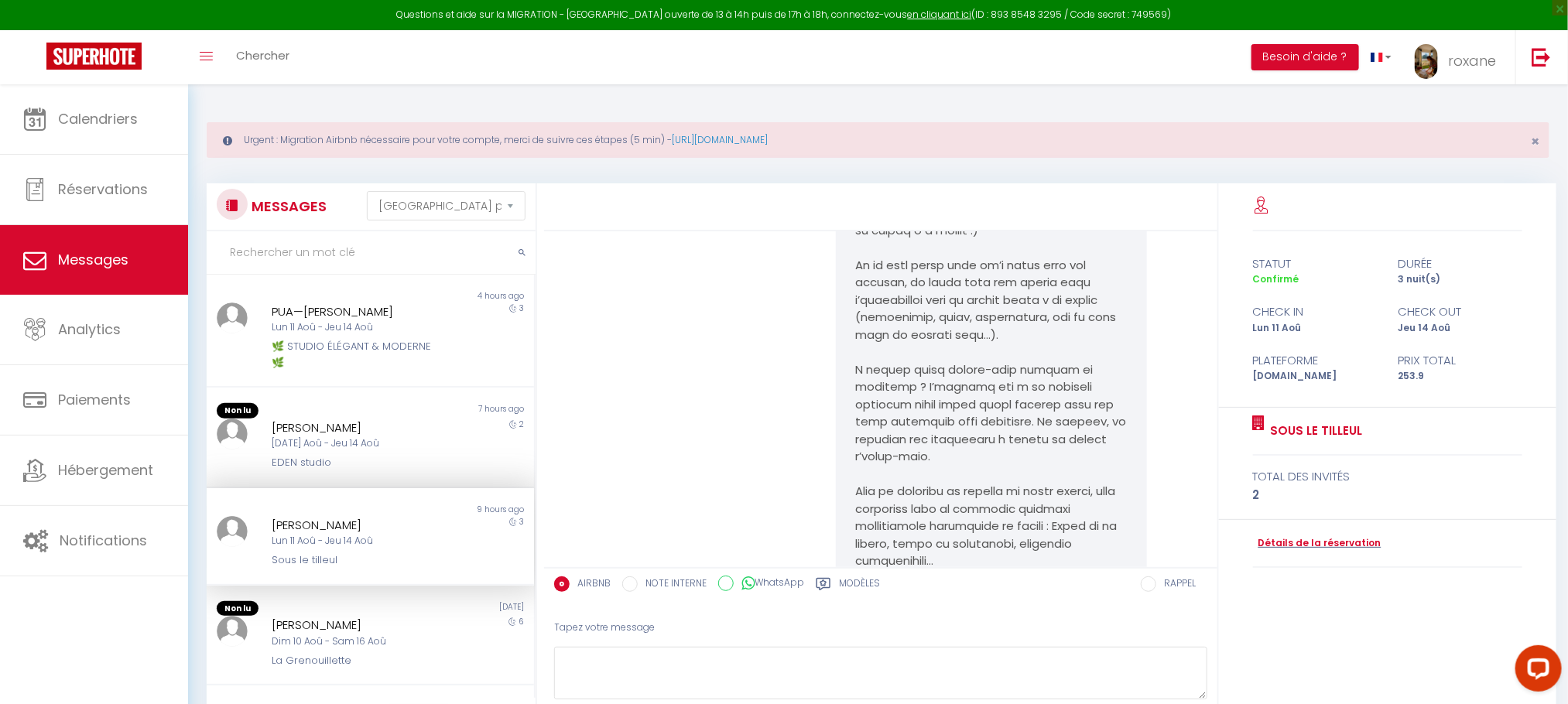
scroll to position [5167, 0]
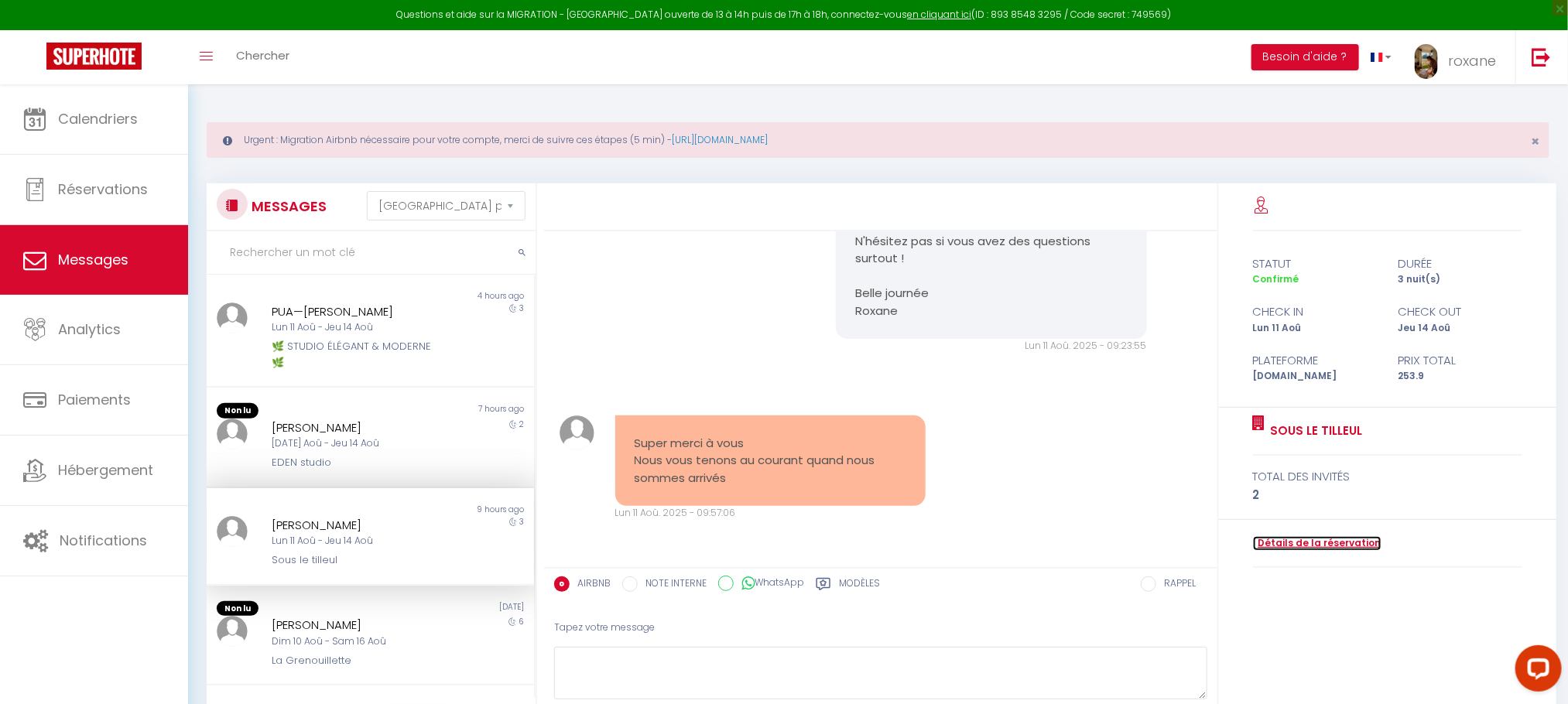
click at [1337, 536] on link "Détails de la réservation" at bounding box center [1317, 542] width 129 height 14
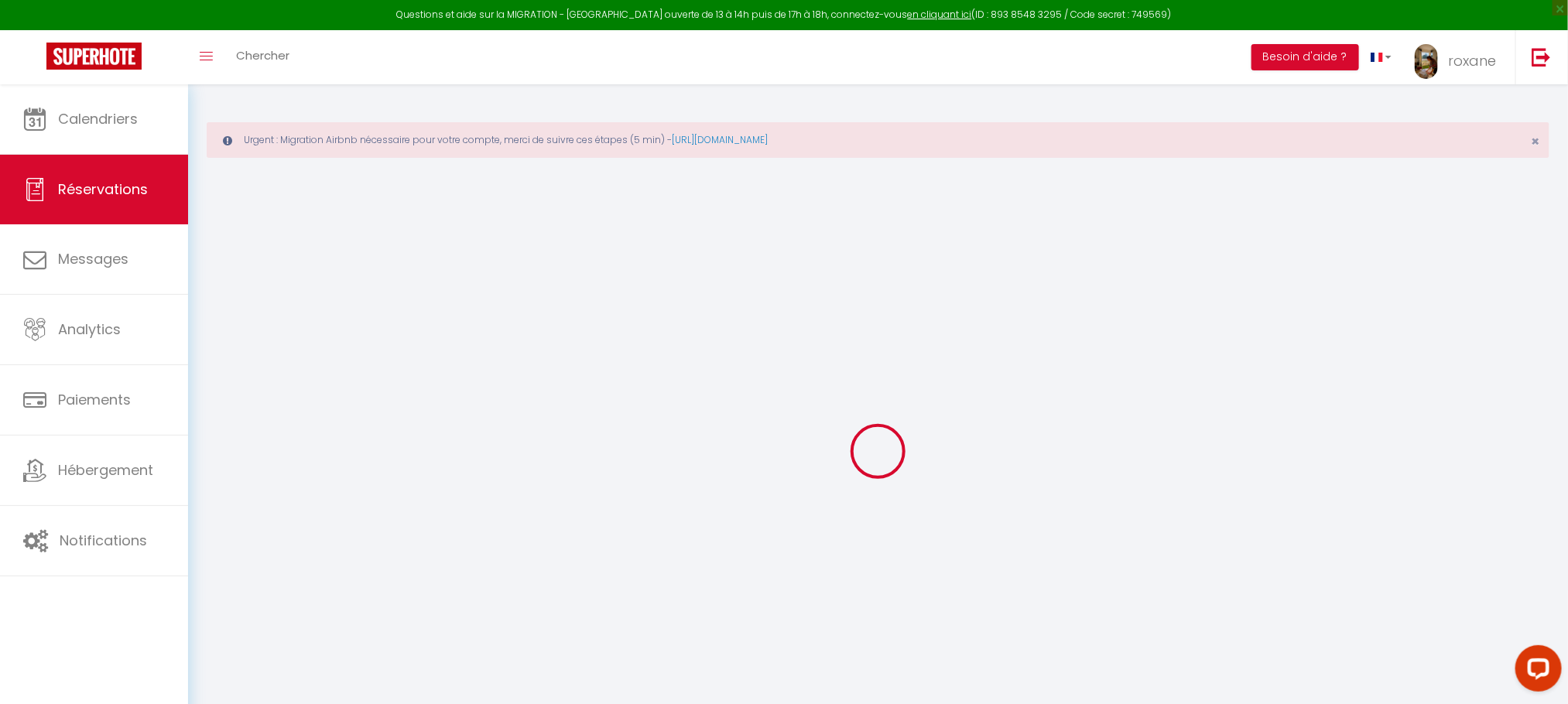
type input "Marine"
type input "Badey"
type input "o4zuuktjab6wgzm7hshtdjr4ke7c@reply.superhote.com"
type input "+33626202601"
select select "FR"
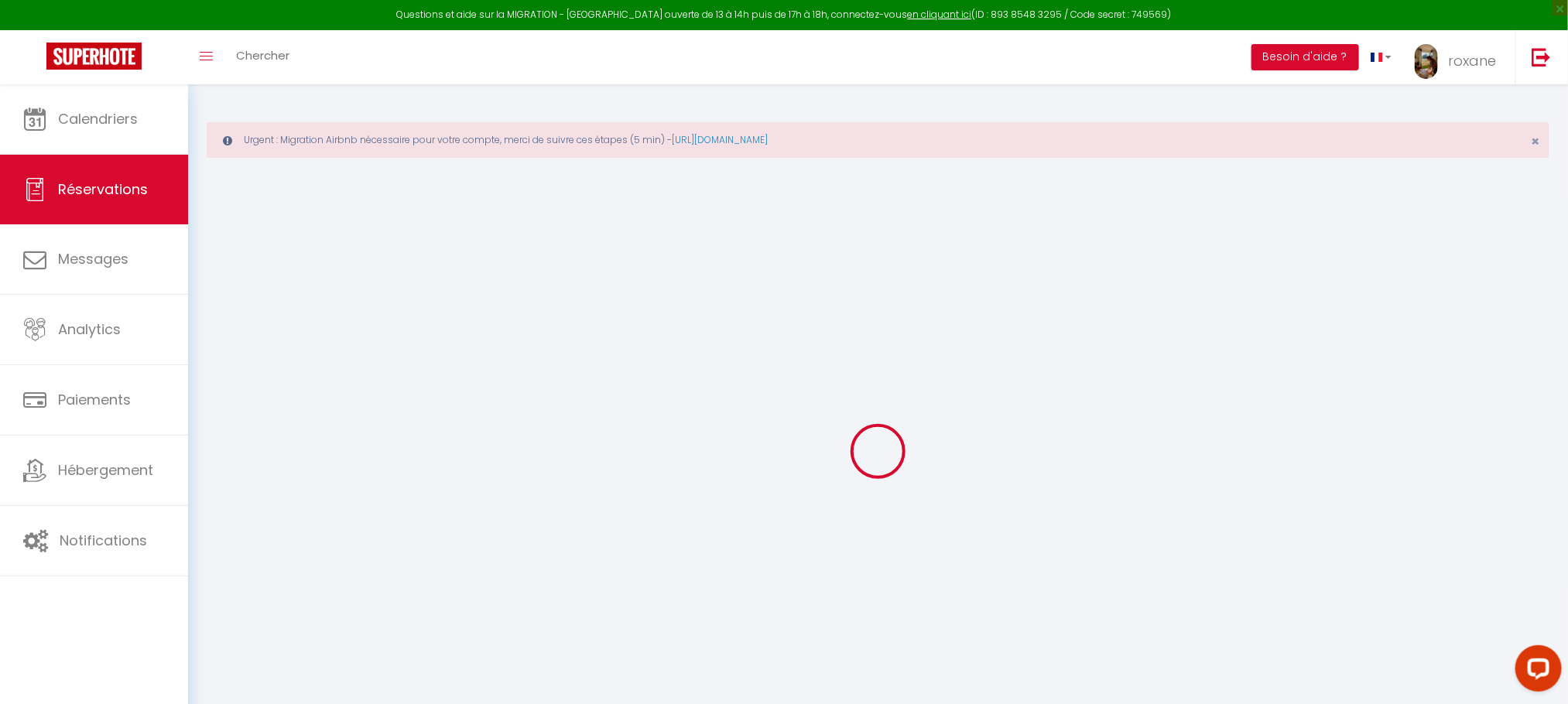
type input "8.78"
select select "60662"
select select "1"
select select
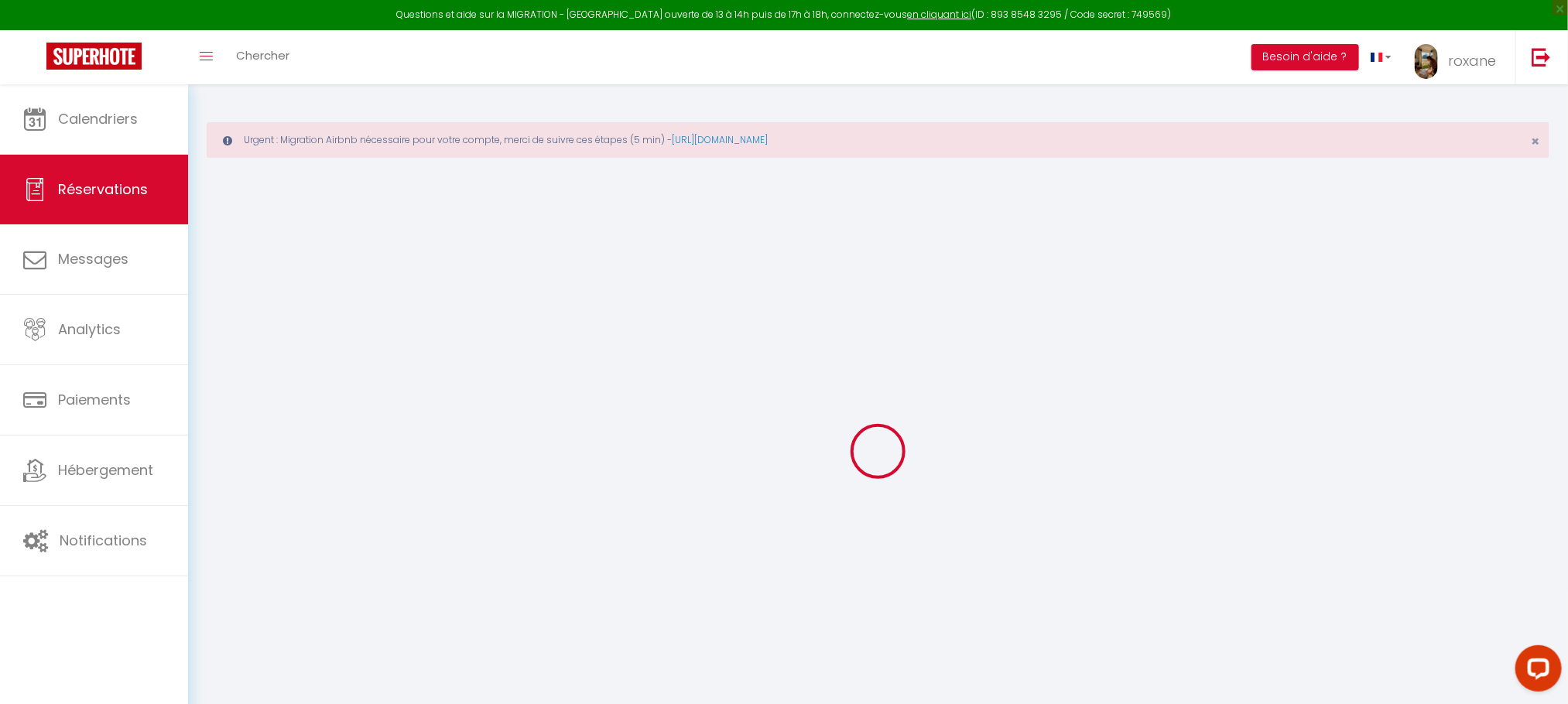
type input "2"
select select "12"
select select
type input "219"
checkbox input "false"
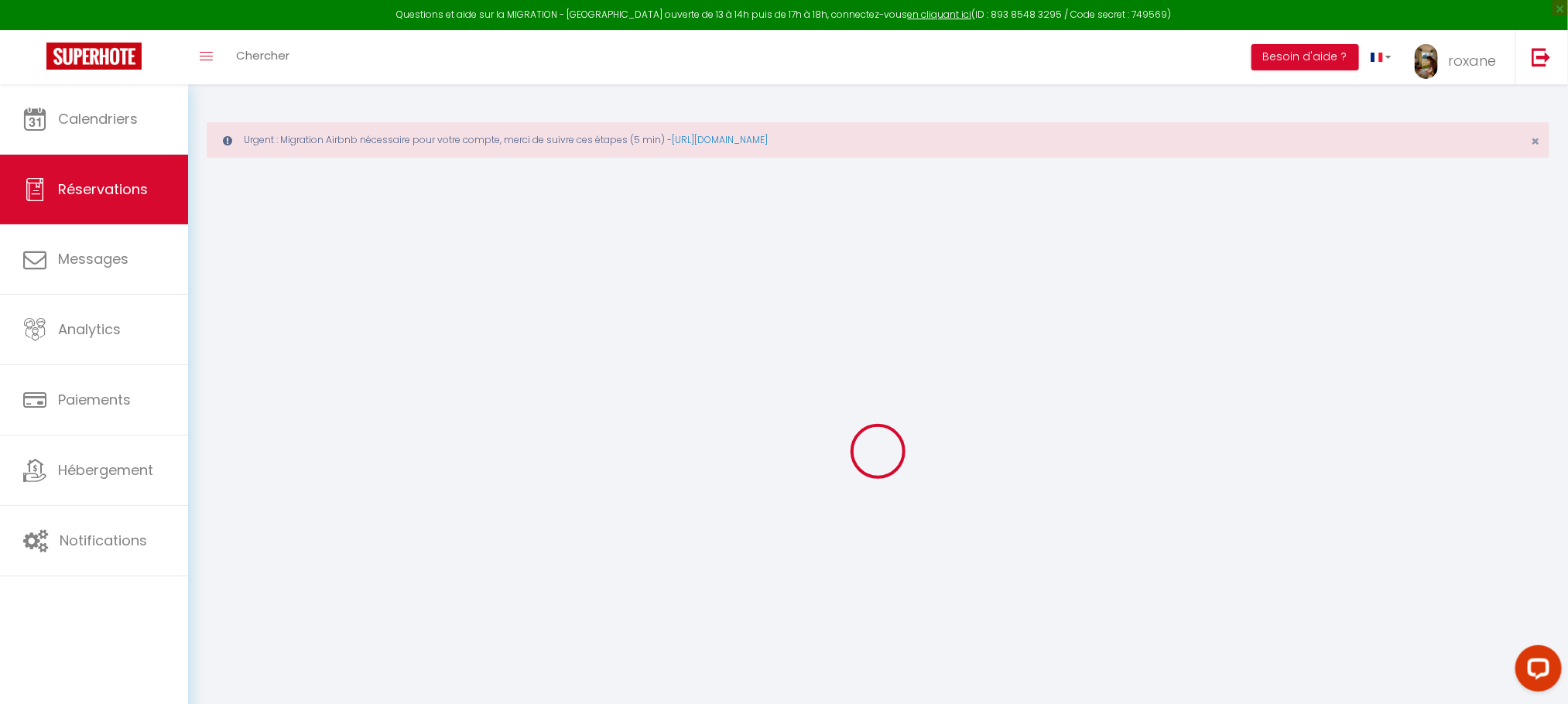
type input "0"
select select "1"
type input "25"
type input "0"
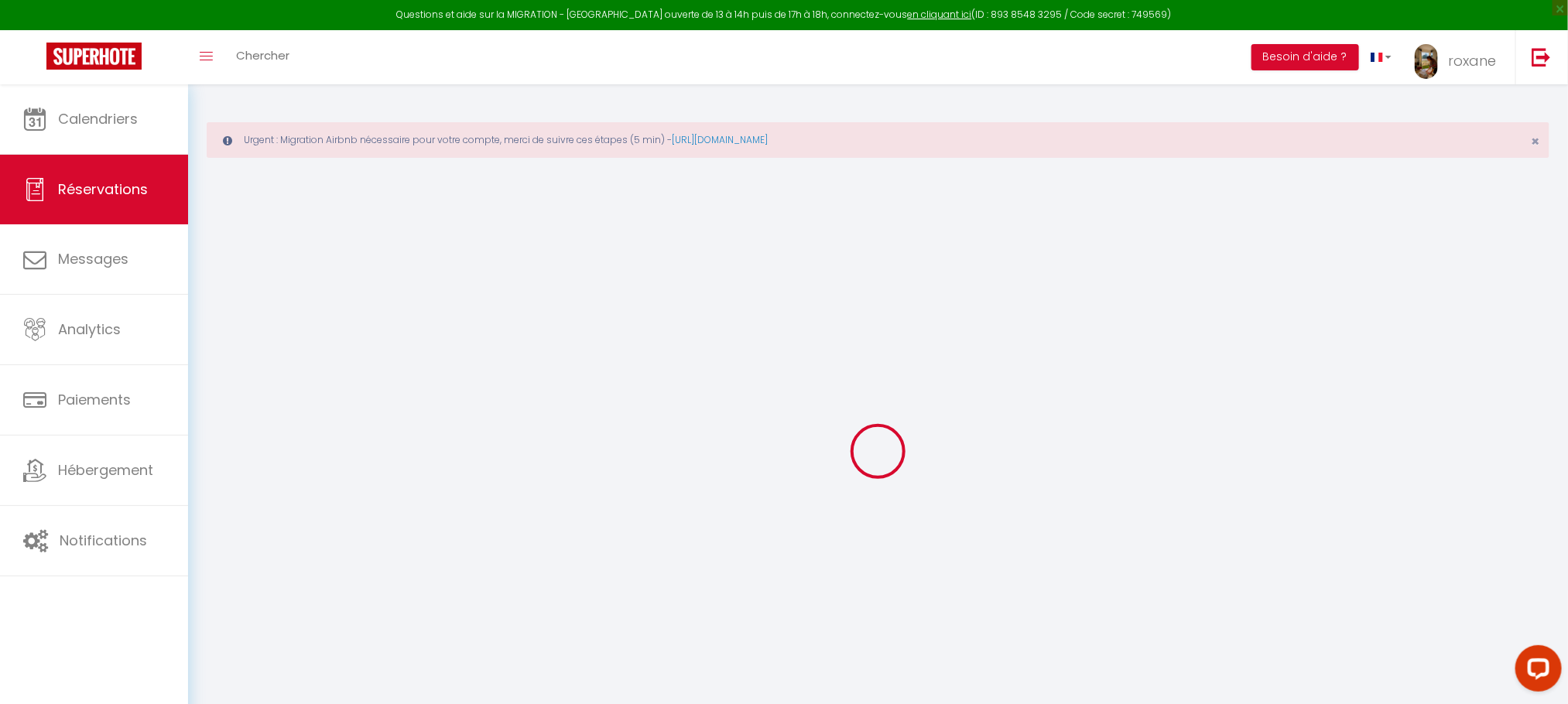
select select
select select "15"
checkbox input "false"
select select
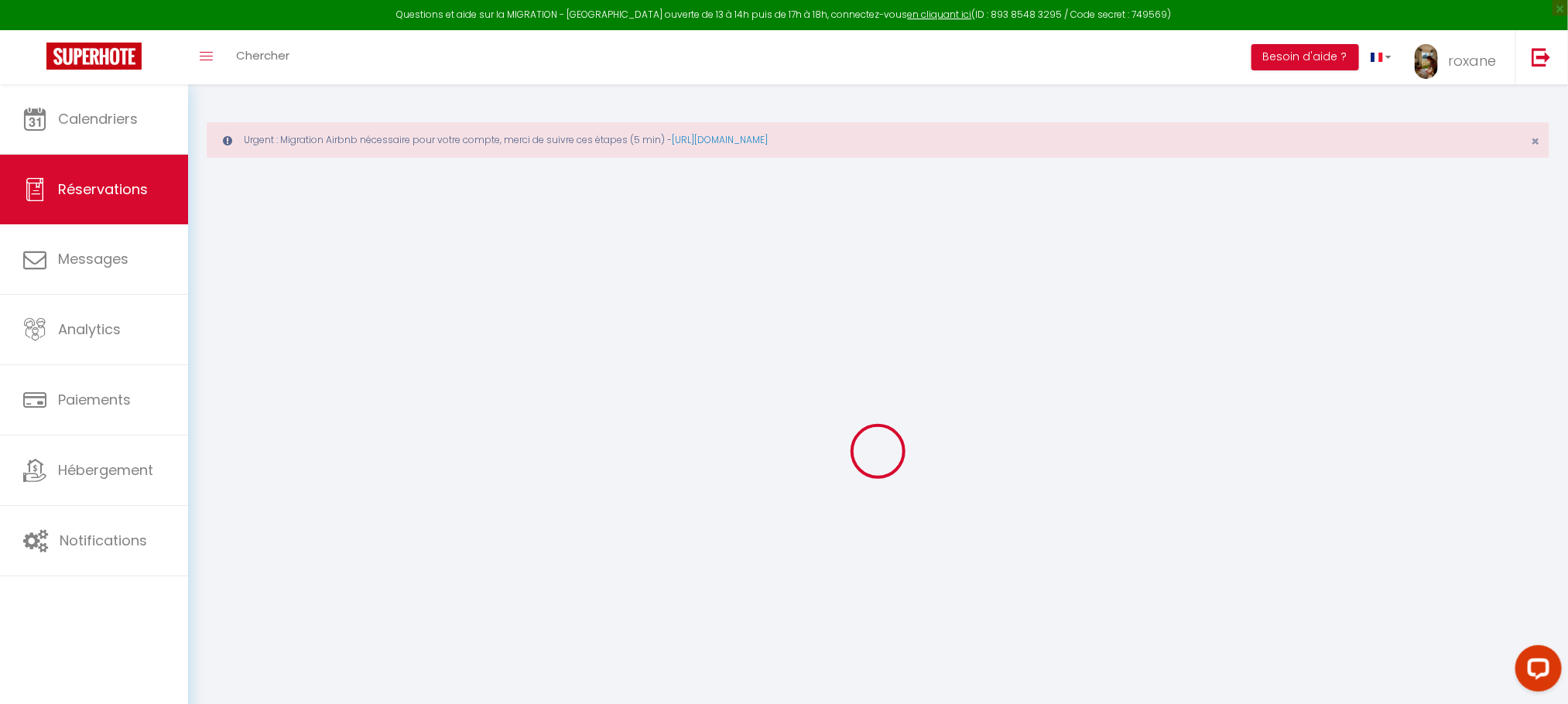
select select
checkbox input "false"
select select
checkbox input "false"
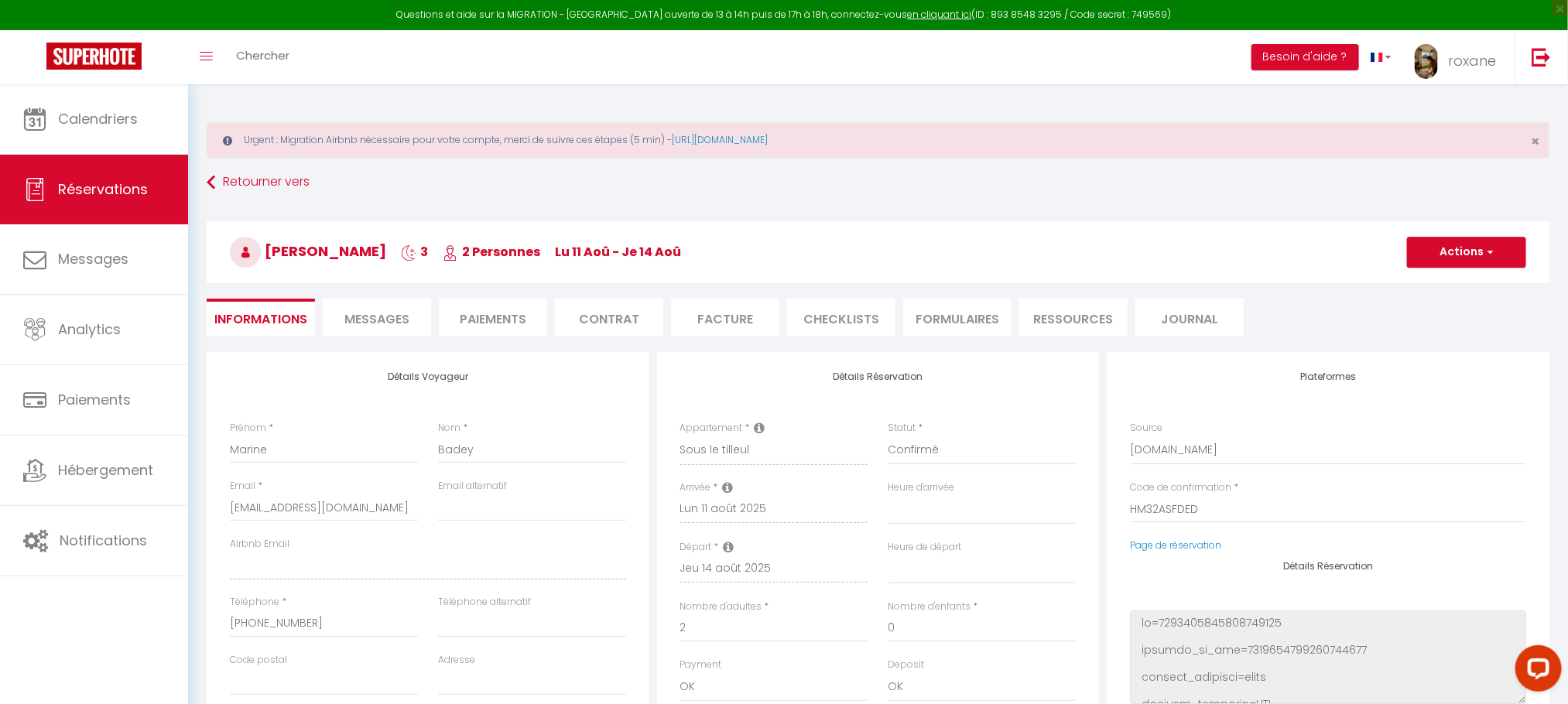
type input "25"
type input "9.9"
select select
checkbox input "false"
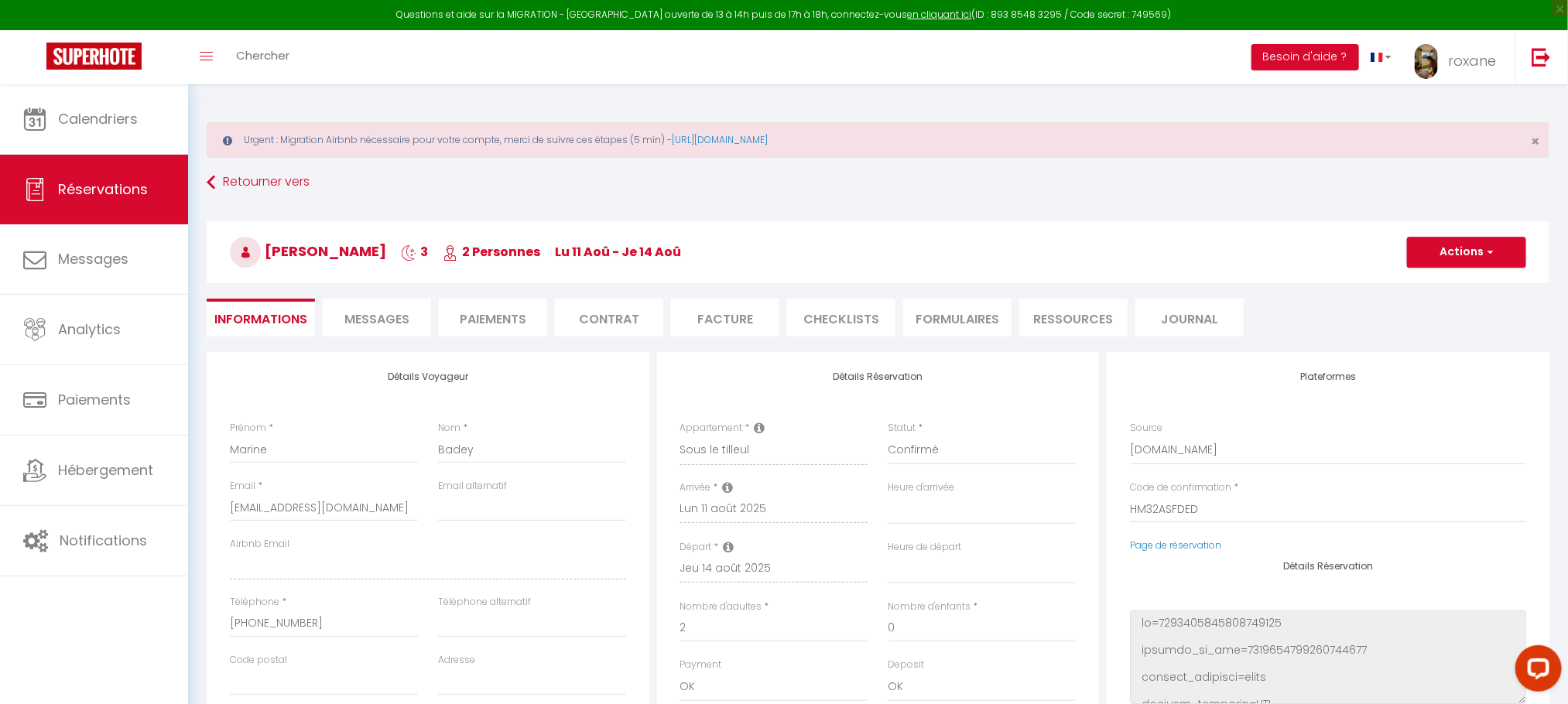
select select
click at [395, 334] on li "Messages" at bounding box center [377, 317] width 108 height 38
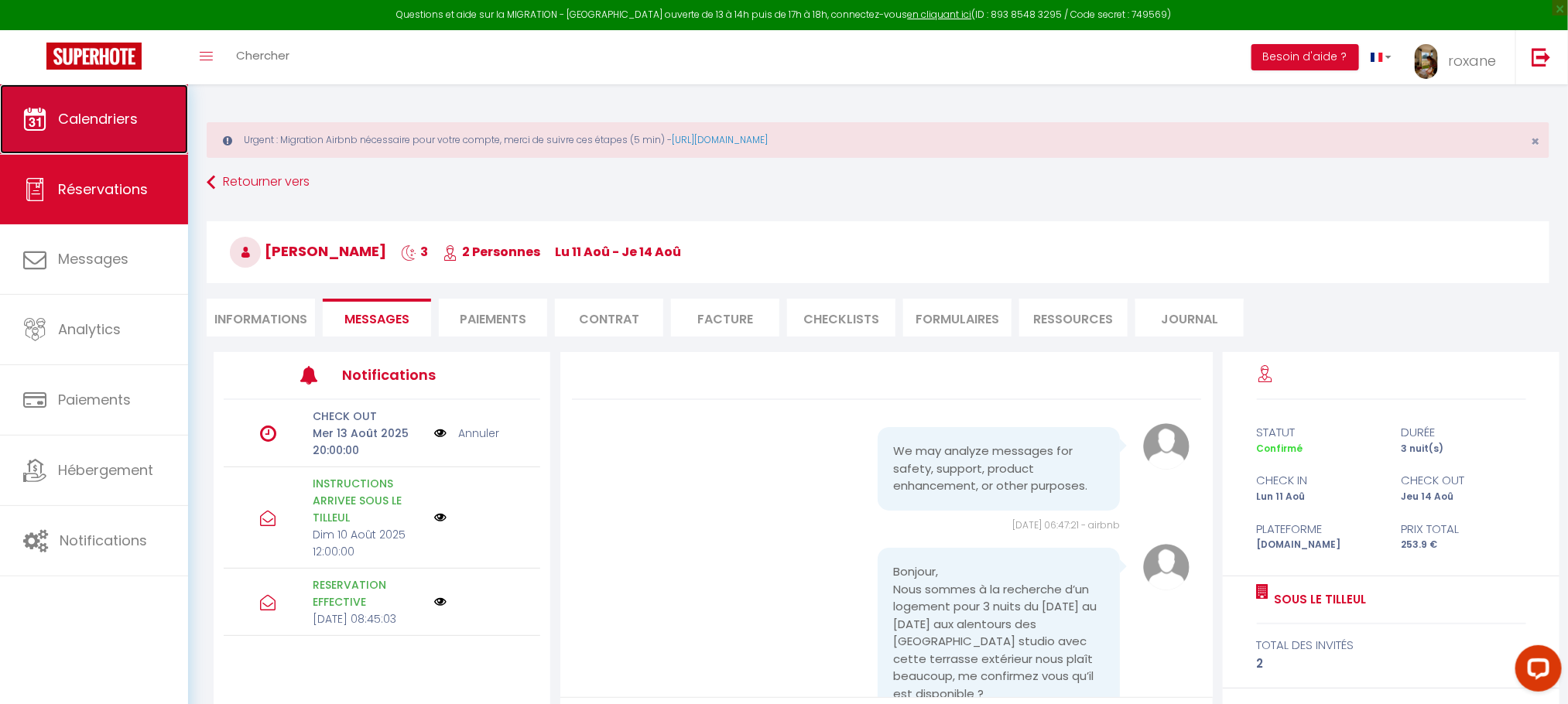
click at [86, 89] on link "Calendriers" at bounding box center [94, 119] width 188 height 69
